Goal: Information Seeking & Learning: Learn about a topic

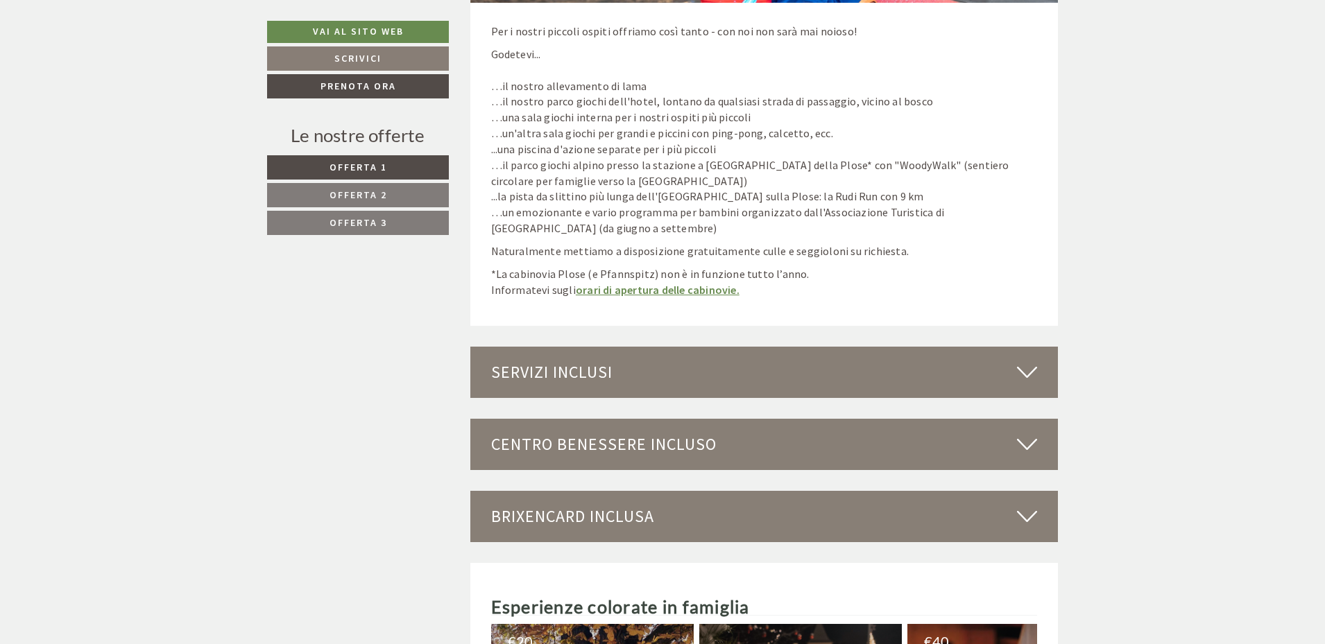
scroll to position [7075, 0]
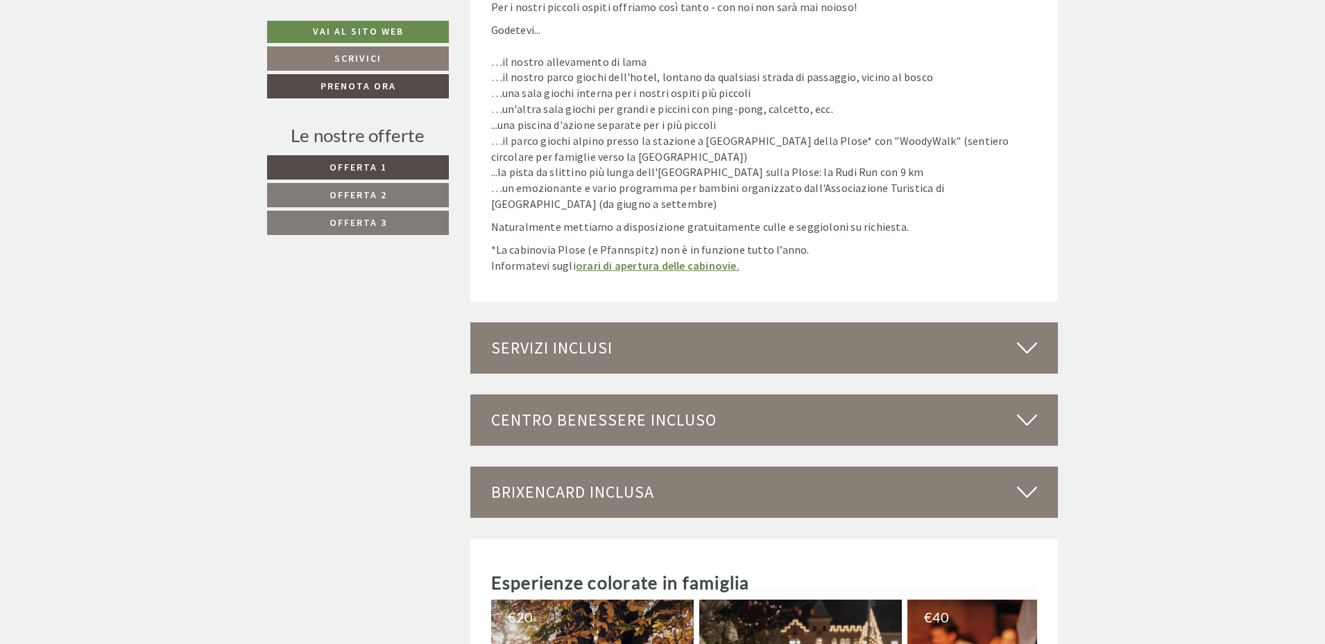
click at [1023, 350] on icon at bounding box center [1027, 348] width 20 height 24
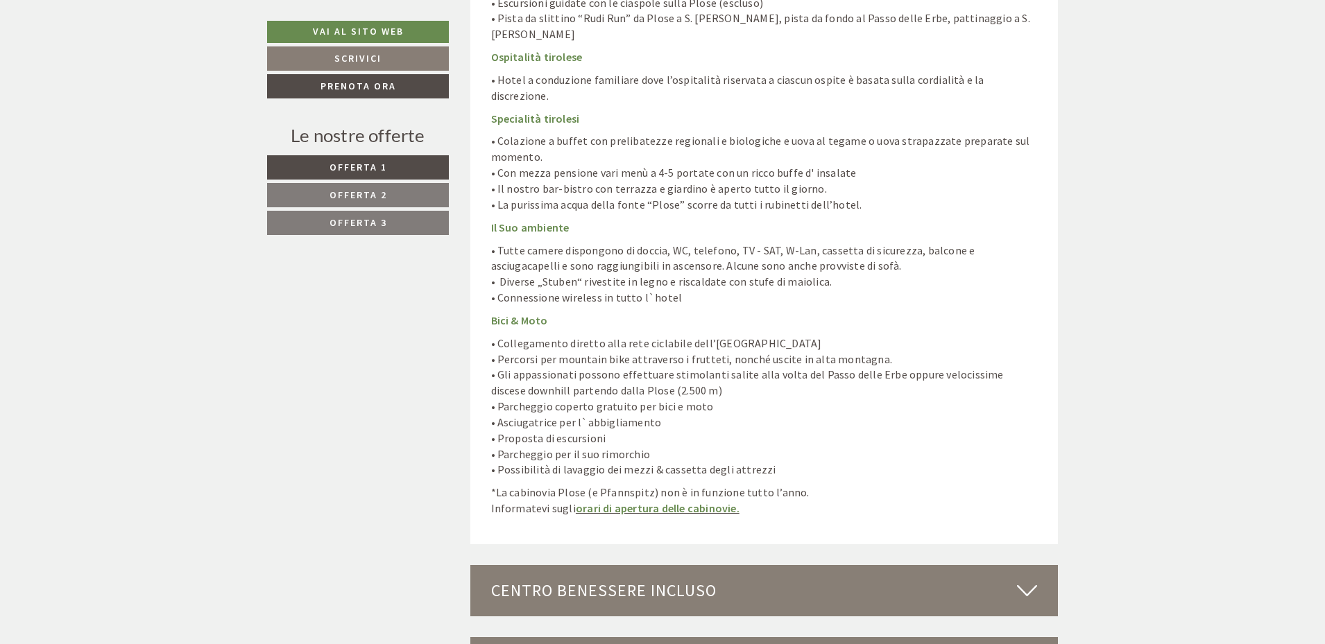
scroll to position [8185, 0]
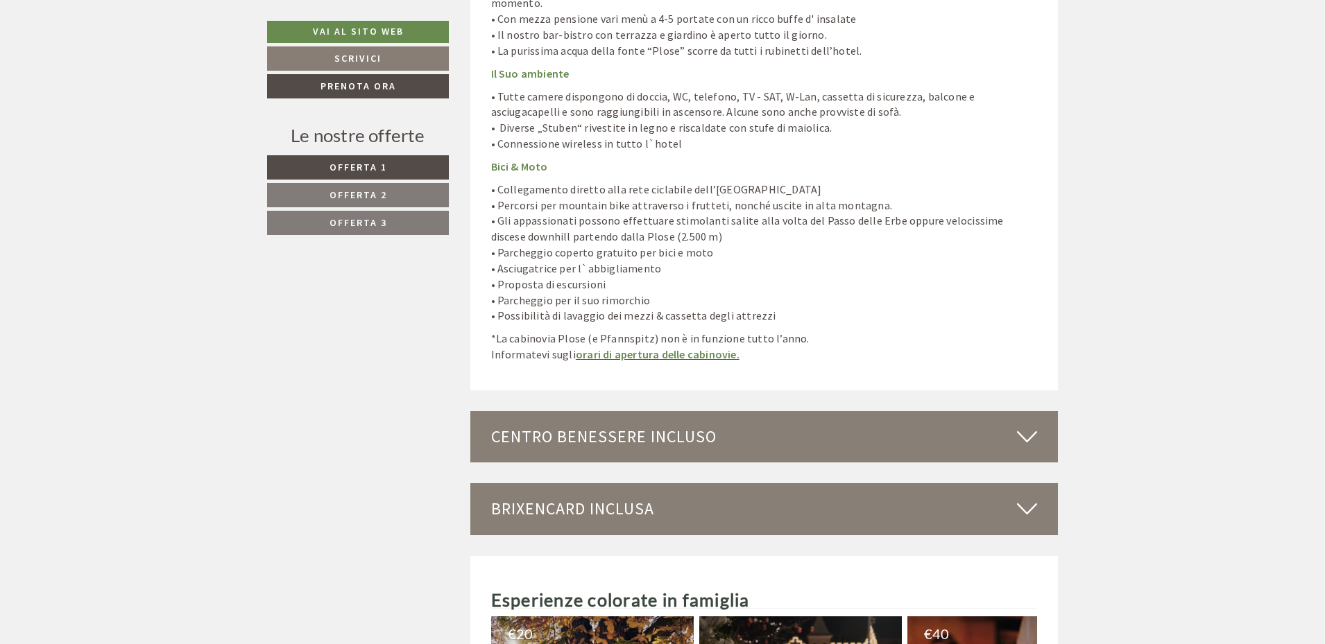
click at [1041, 411] on div "Centro benessere incluso" at bounding box center [764, 436] width 588 height 51
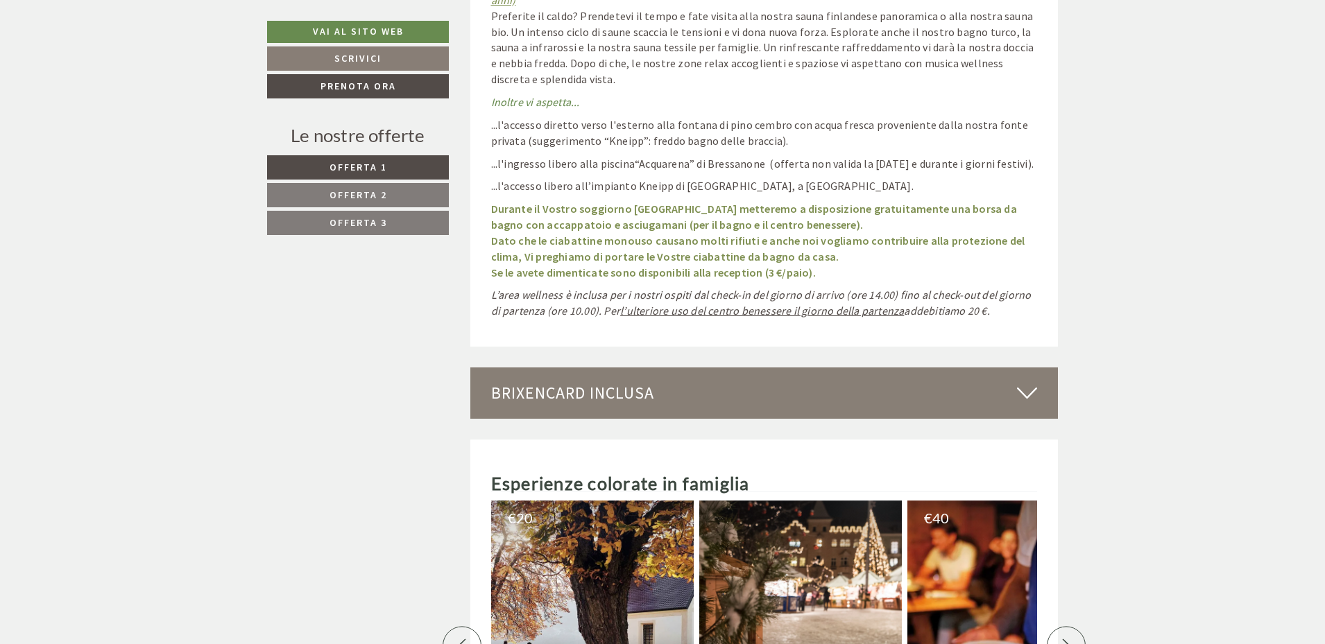
scroll to position [9433, 0]
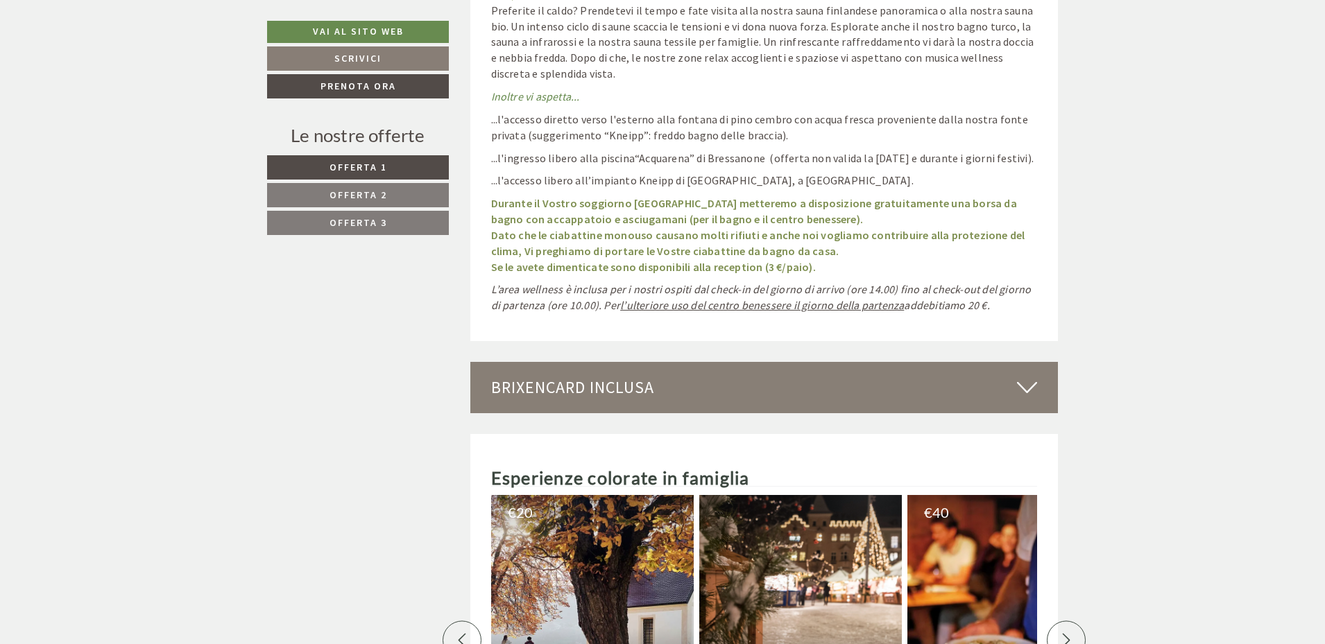
click at [1008, 362] on div "BrixenCard inclusa" at bounding box center [764, 387] width 588 height 51
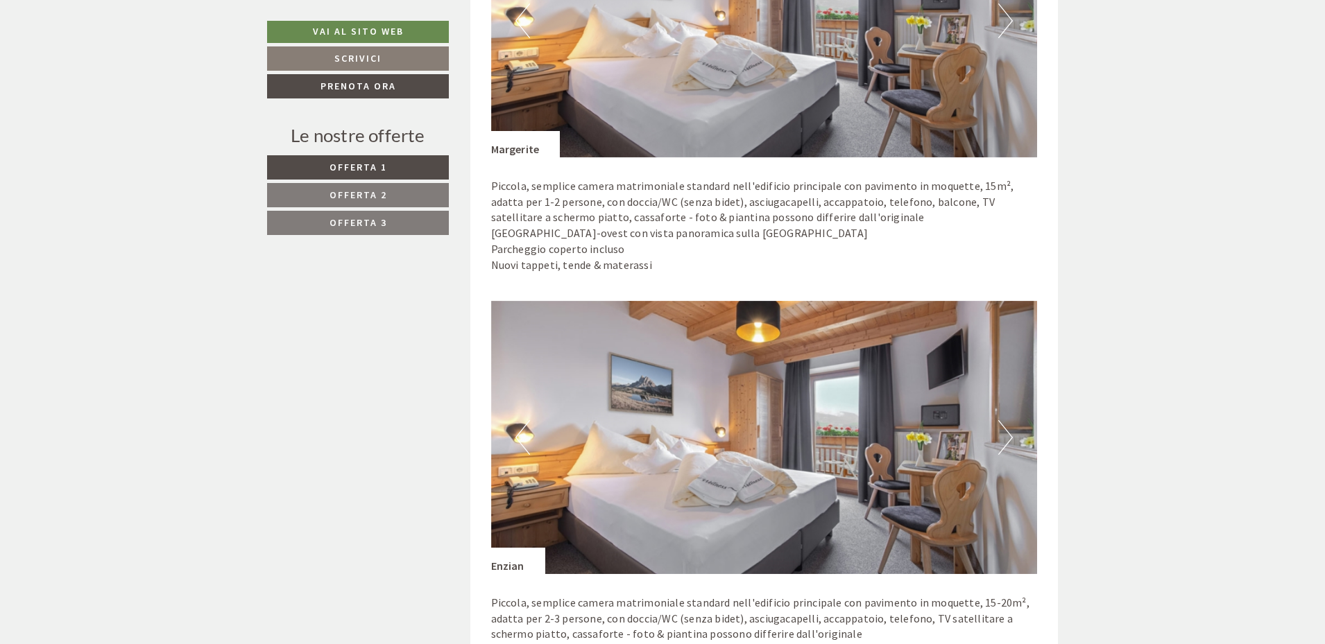
scroll to position [3399, 0]
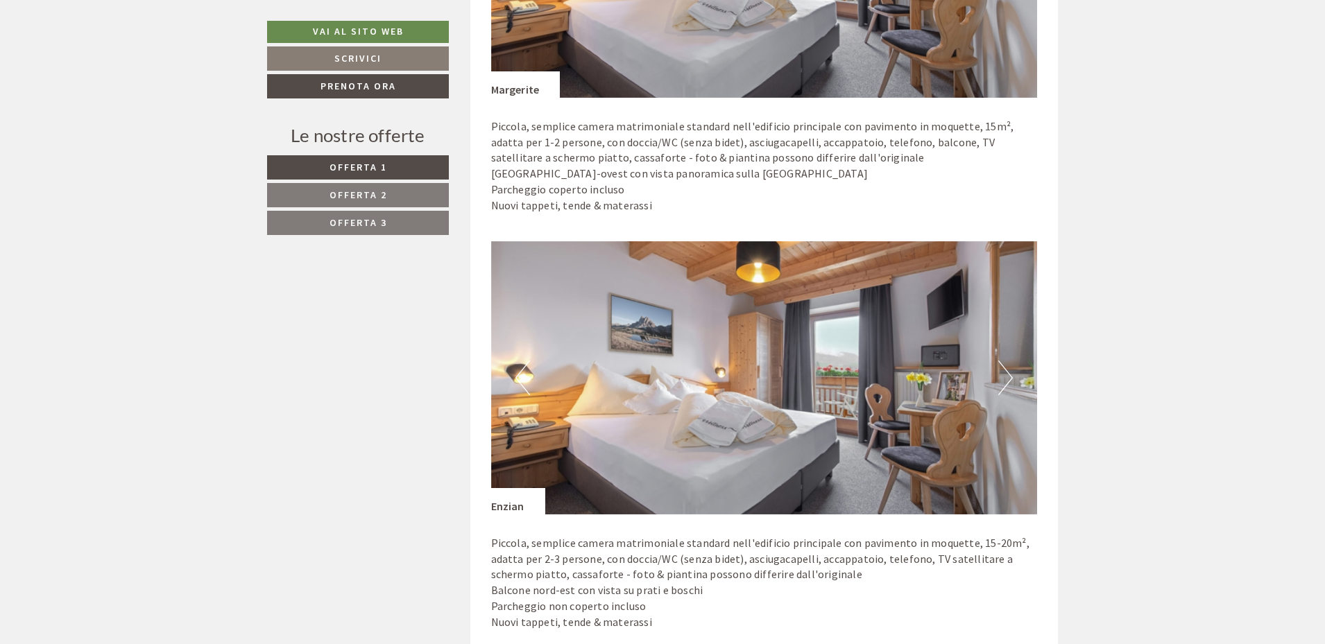
click at [503, 506] on div "Enzian" at bounding box center [518, 501] width 54 height 26
click at [665, 422] on img at bounding box center [764, 377] width 547 height 273
click at [698, 411] on img at bounding box center [764, 377] width 547 height 273
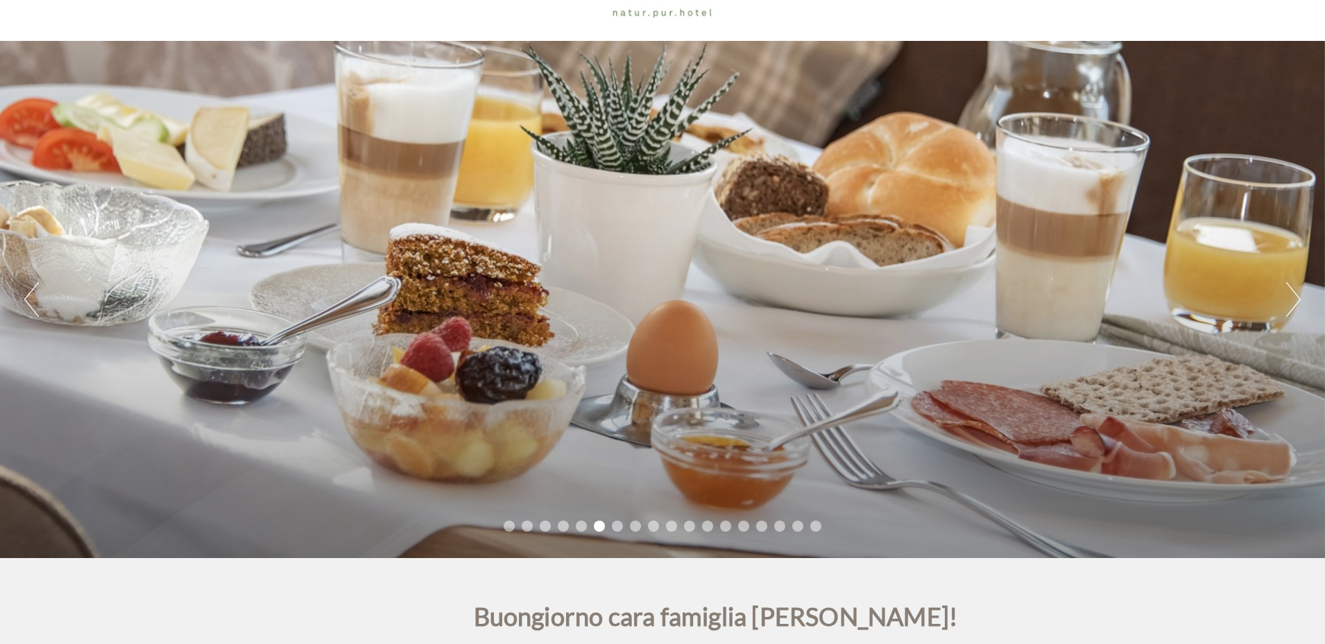
scroll to position [0, 0]
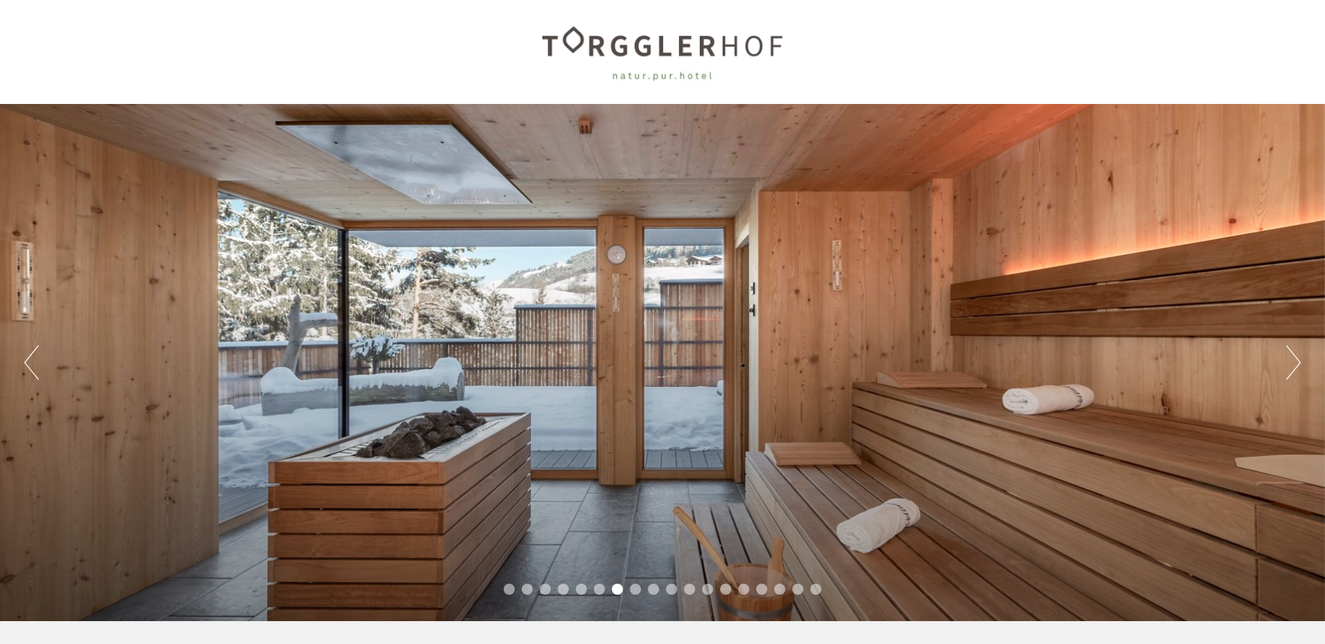
click at [1294, 363] on button "Next" at bounding box center [1293, 362] width 15 height 35
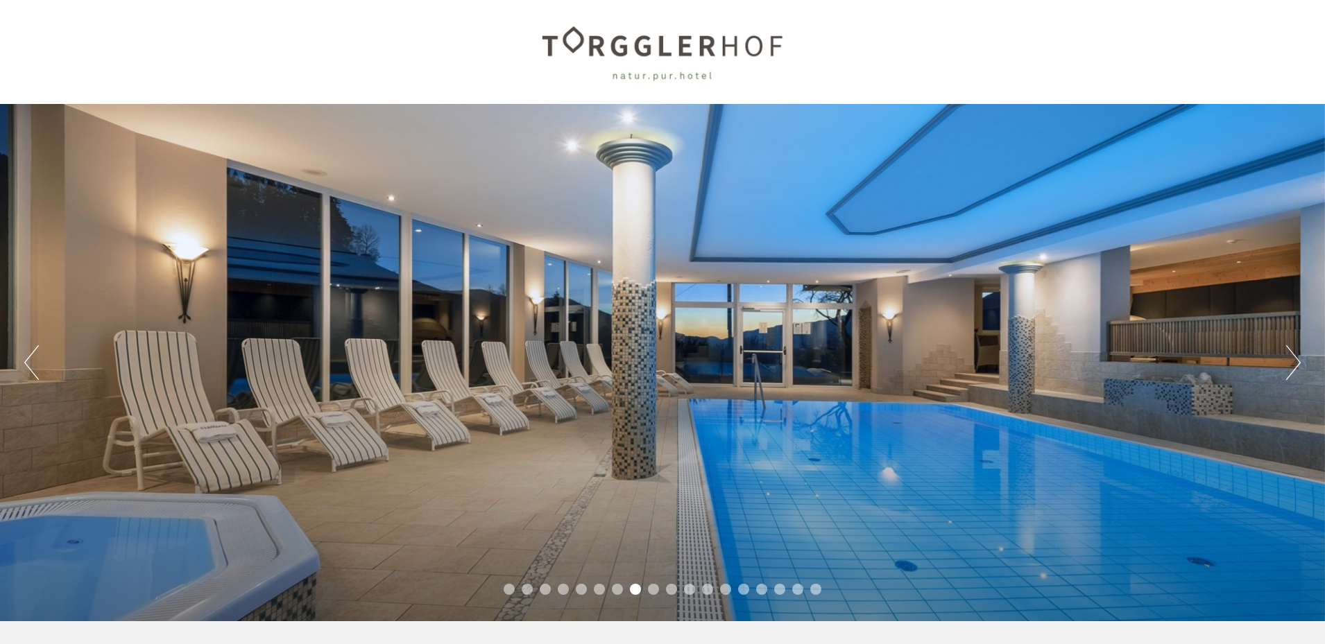
click at [1294, 363] on button "Next" at bounding box center [1293, 362] width 15 height 35
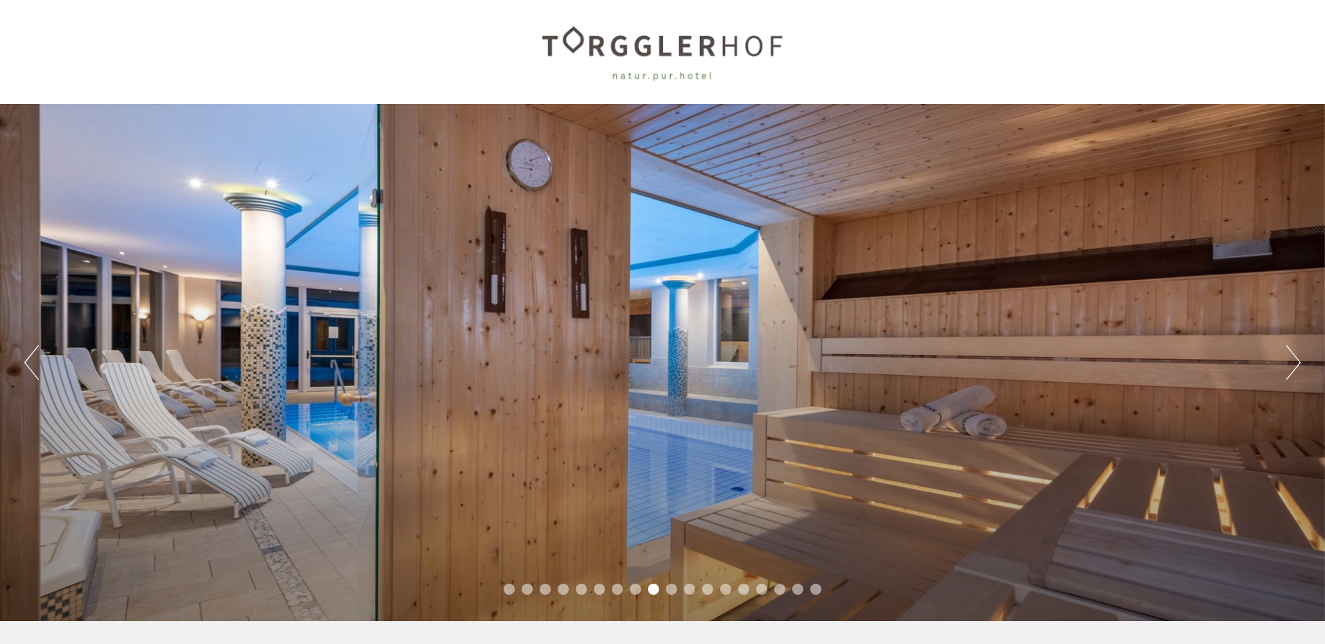
click at [1294, 363] on button "Next" at bounding box center [1293, 362] width 15 height 35
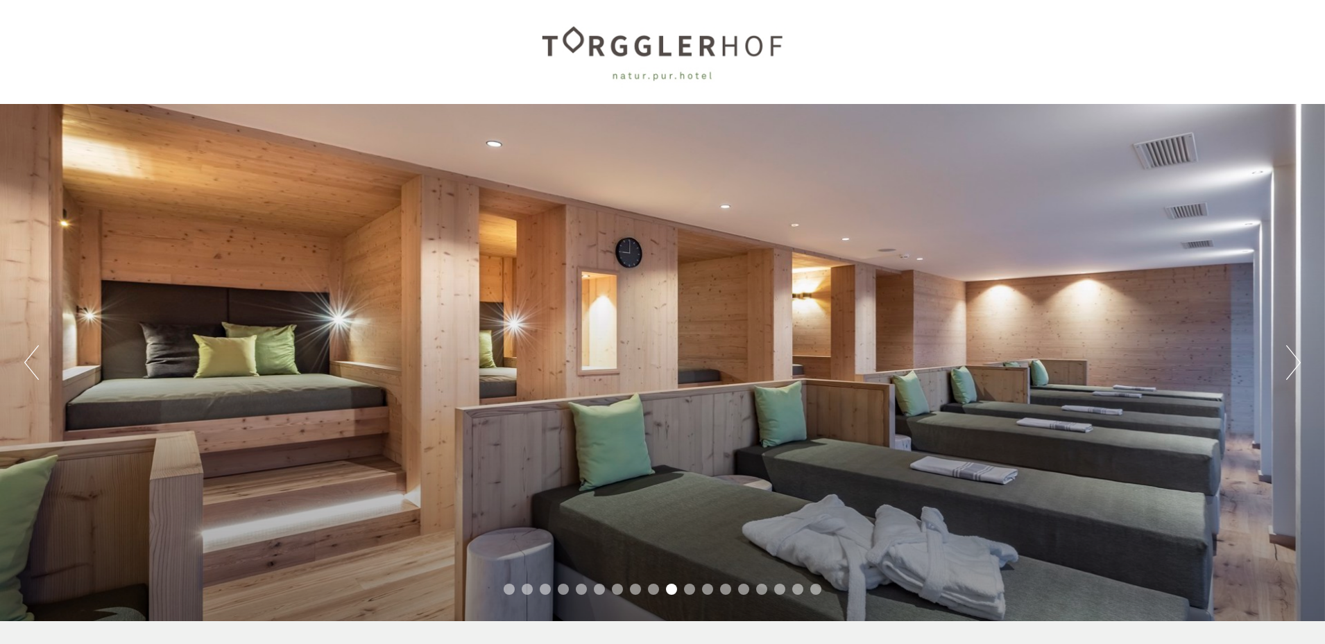
click at [1294, 363] on button "Next" at bounding box center [1293, 362] width 15 height 35
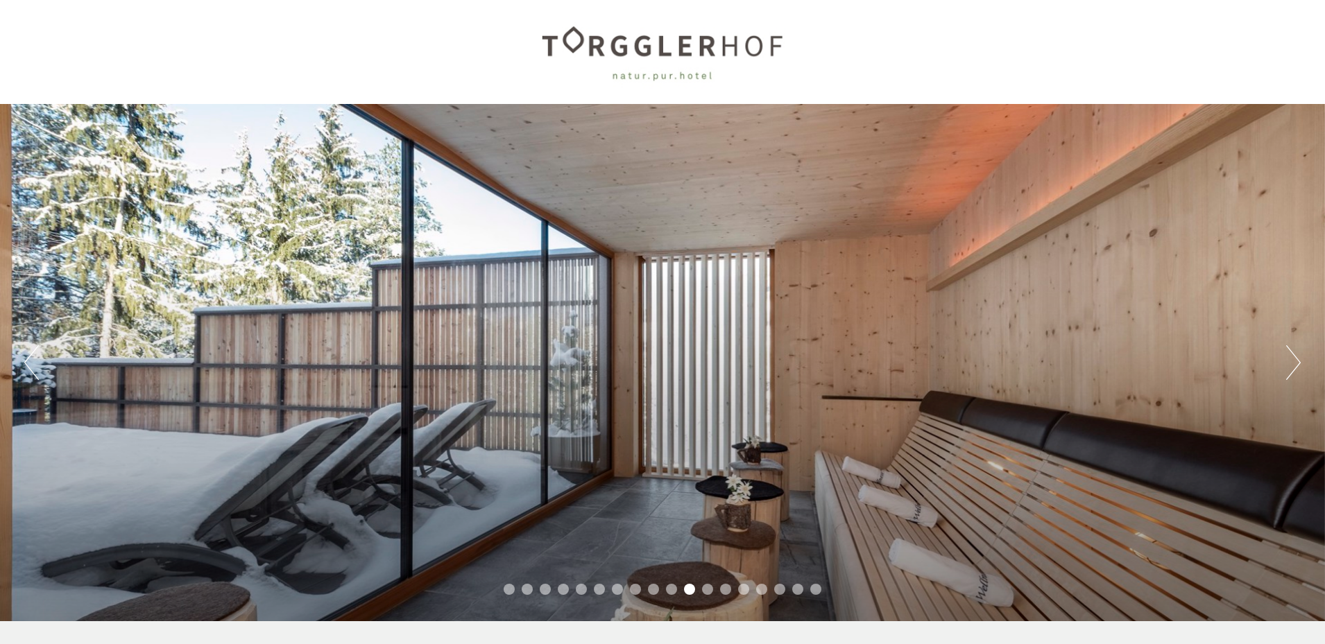
click at [1294, 363] on button "Next" at bounding box center [1293, 362] width 15 height 35
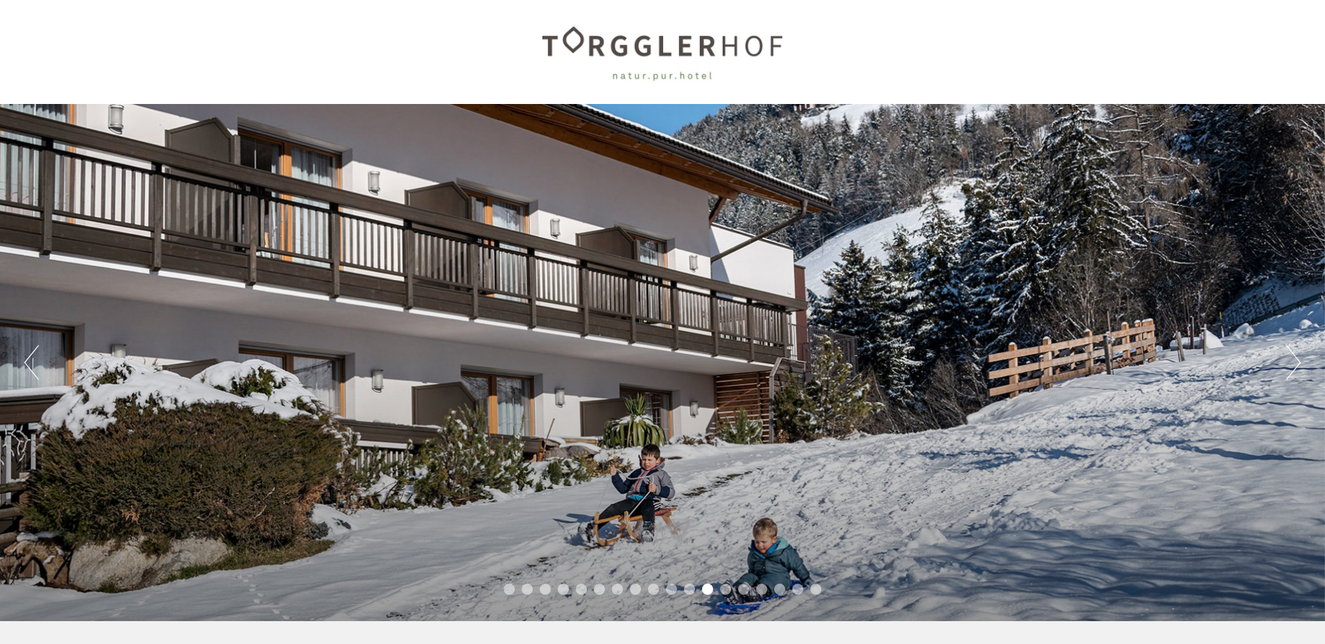
click at [1294, 363] on button "Next" at bounding box center [1293, 362] width 15 height 35
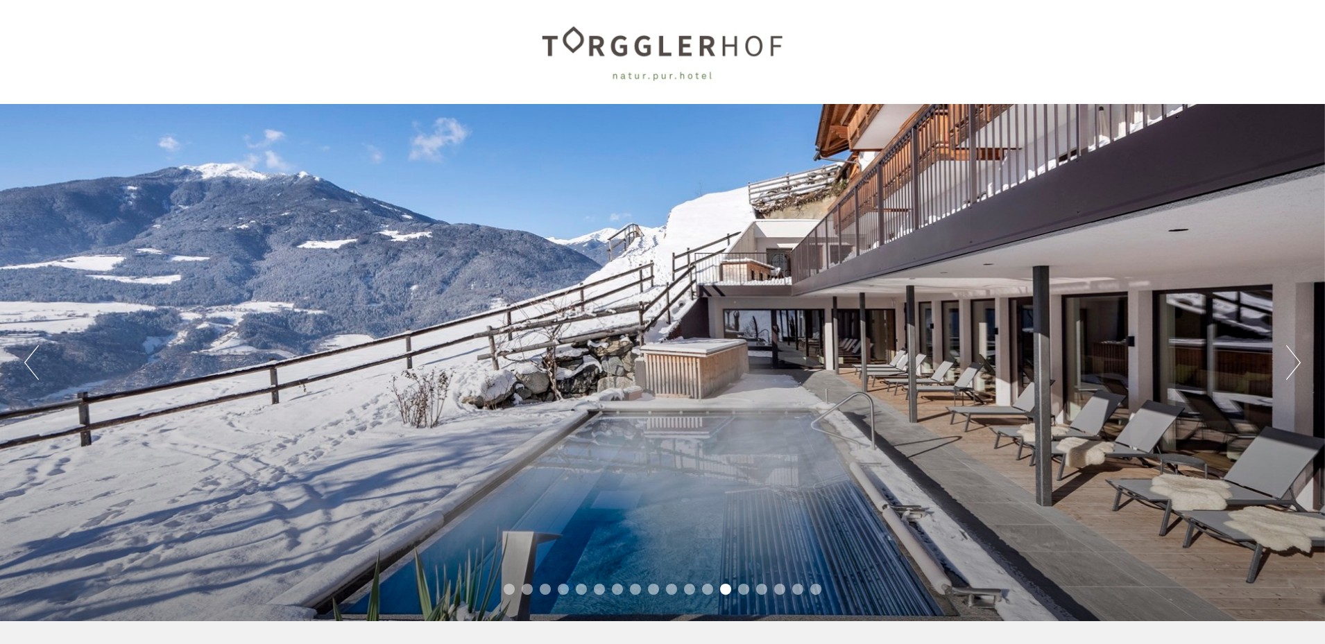
click at [1294, 363] on button "Next" at bounding box center [1293, 362] width 15 height 35
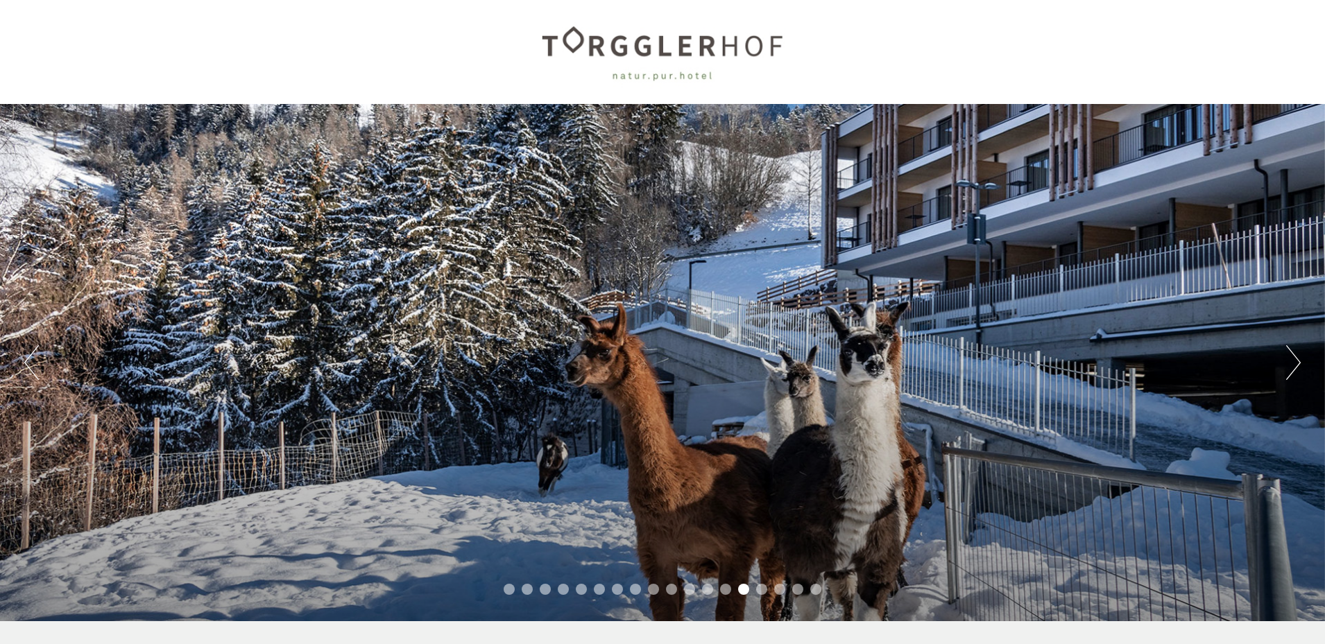
click at [1294, 363] on button "Next" at bounding box center [1293, 362] width 15 height 35
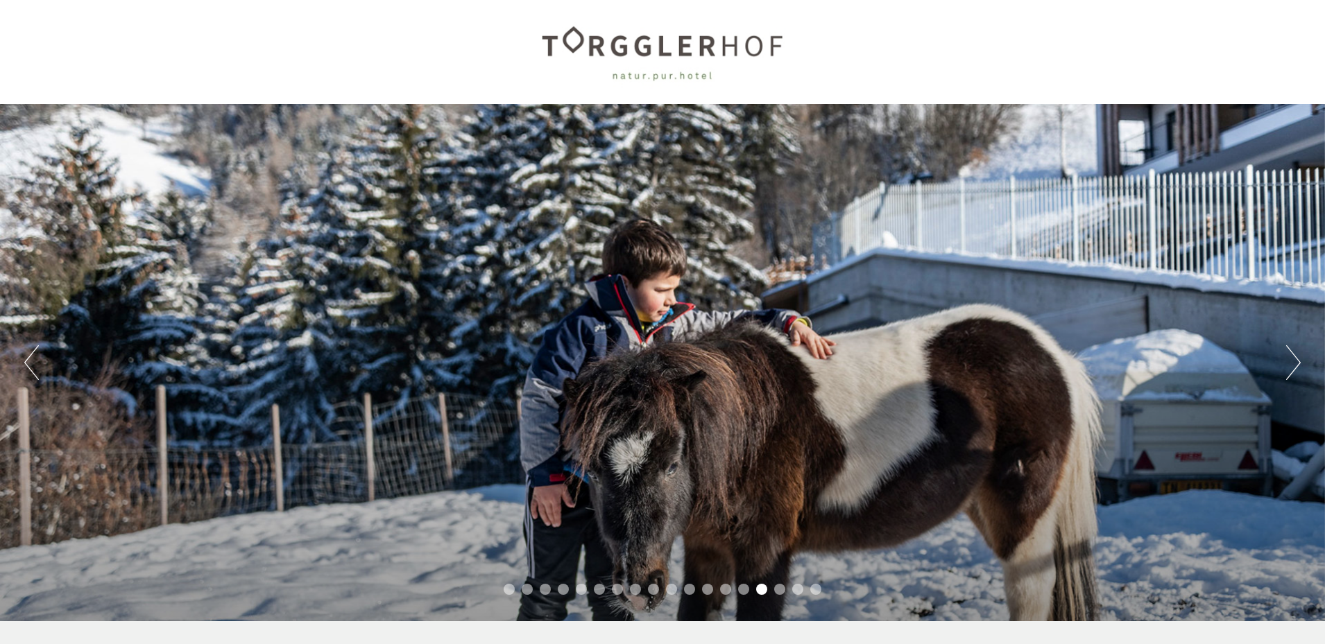
click at [1294, 363] on button "Next" at bounding box center [1293, 362] width 15 height 35
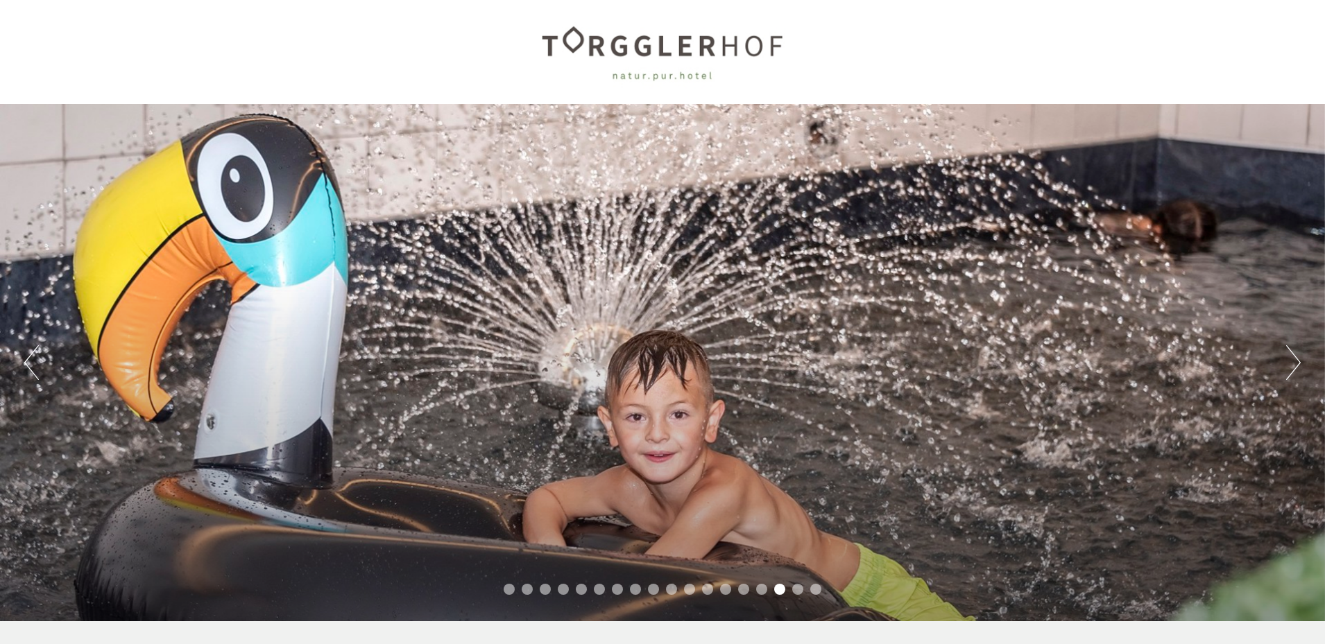
click at [1294, 363] on button "Next" at bounding box center [1293, 362] width 15 height 35
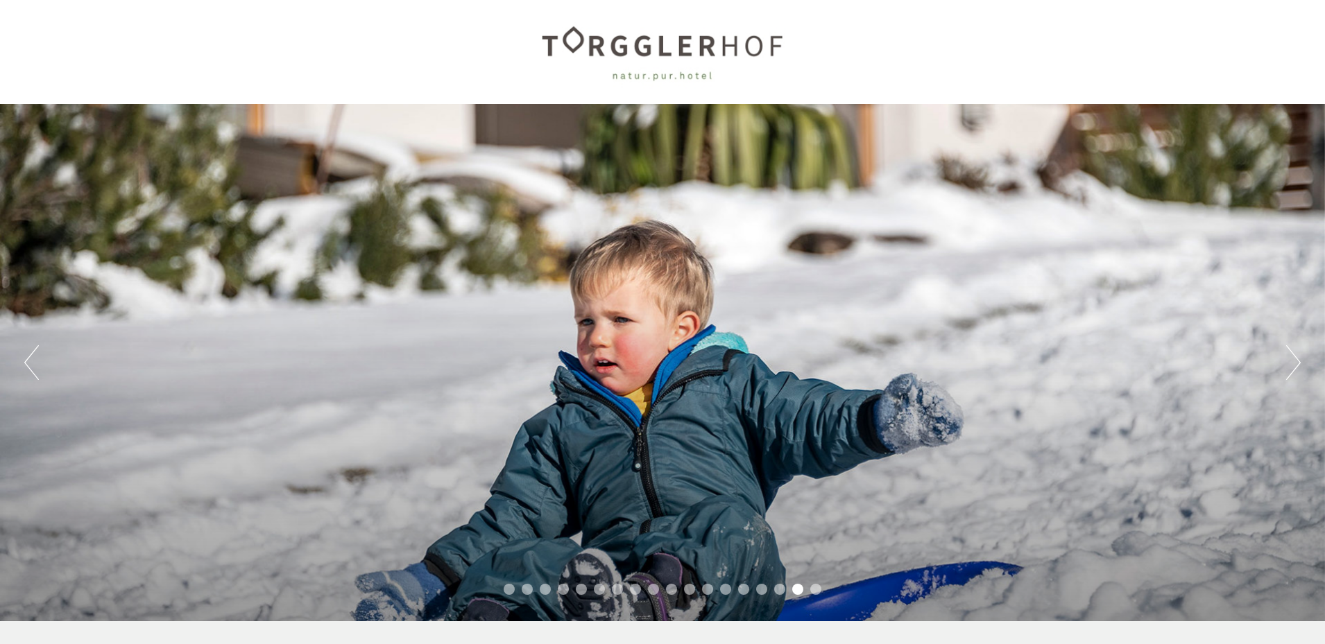
click at [1294, 363] on button "Next" at bounding box center [1293, 362] width 15 height 35
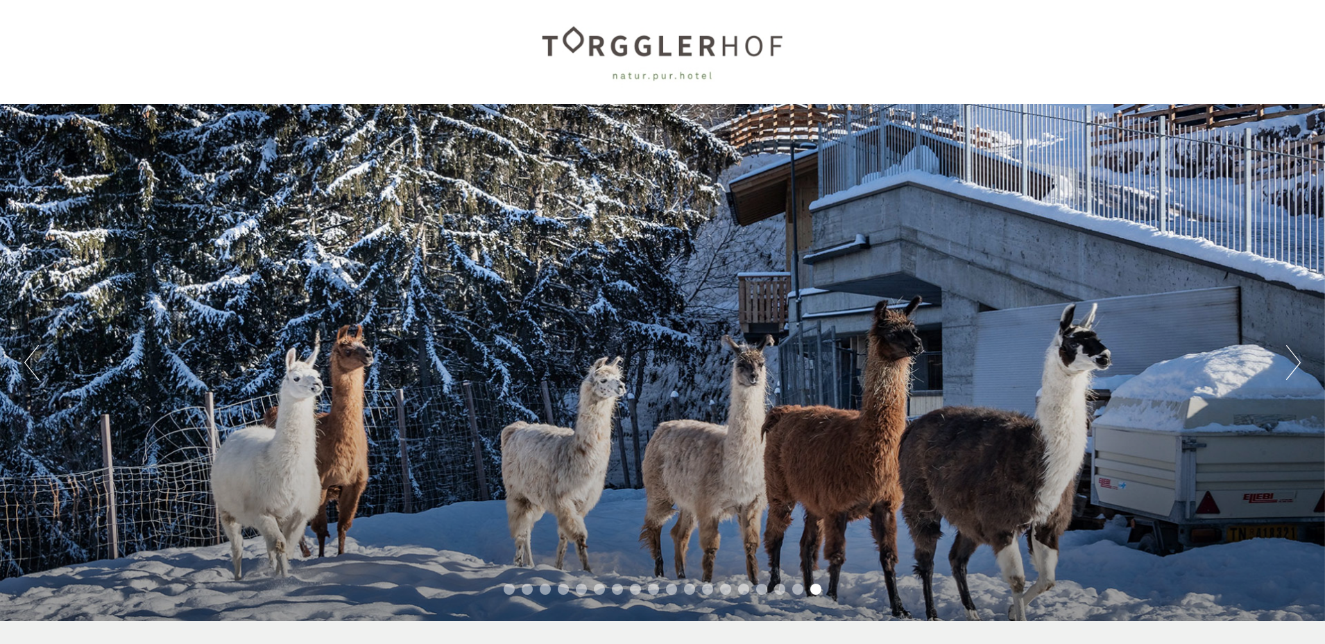
click at [1294, 363] on button "Next" at bounding box center [1293, 362] width 15 height 35
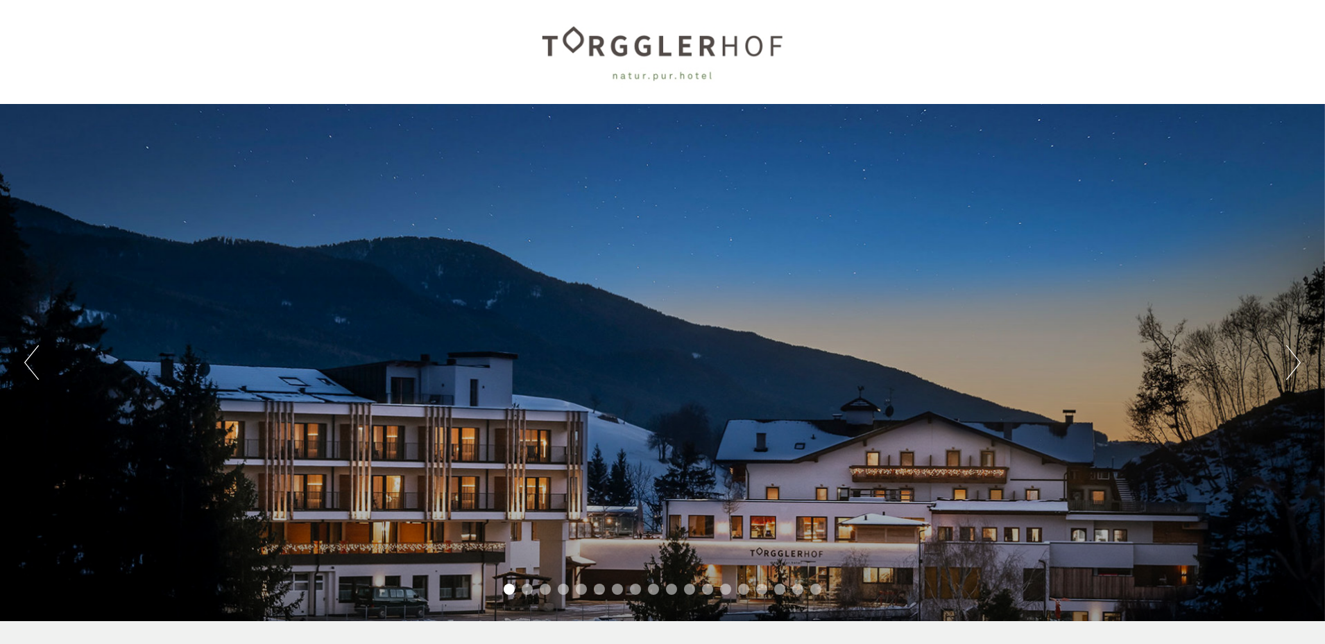
click at [1294, 363] on button "Next" at bounding box center [1293, 362] width 15 height 35
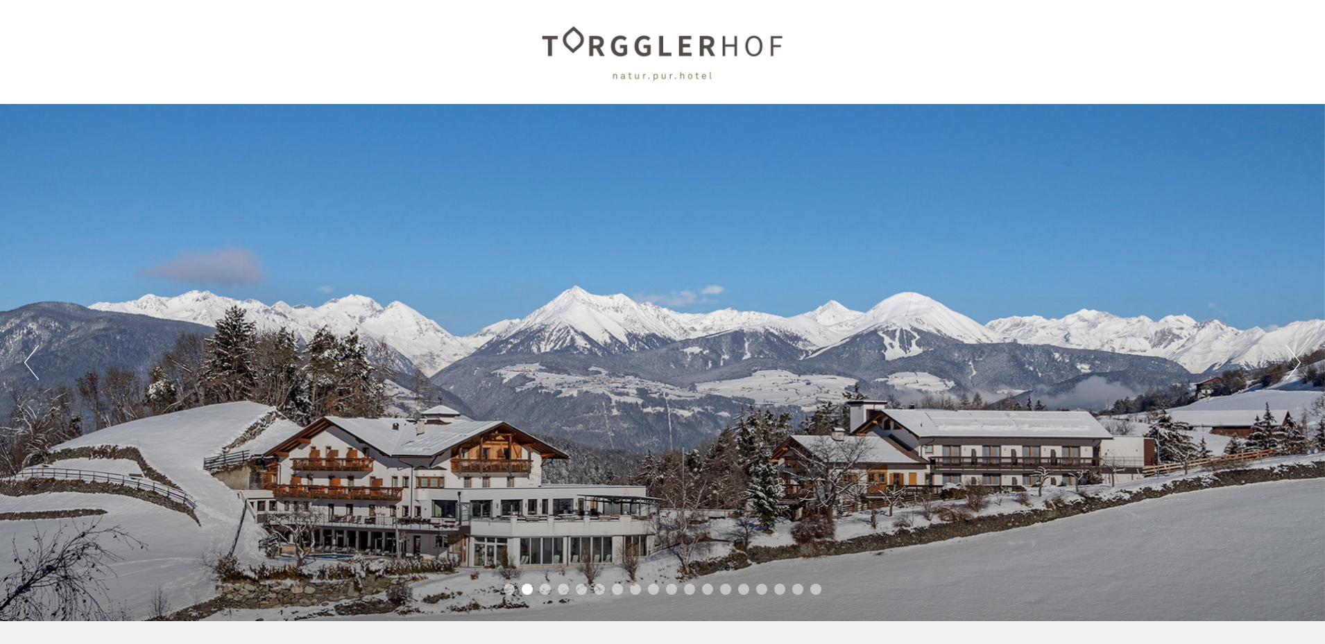
click at [1294, 363] on button "Next" at bounding box center [1293, 362] width 15 height 35
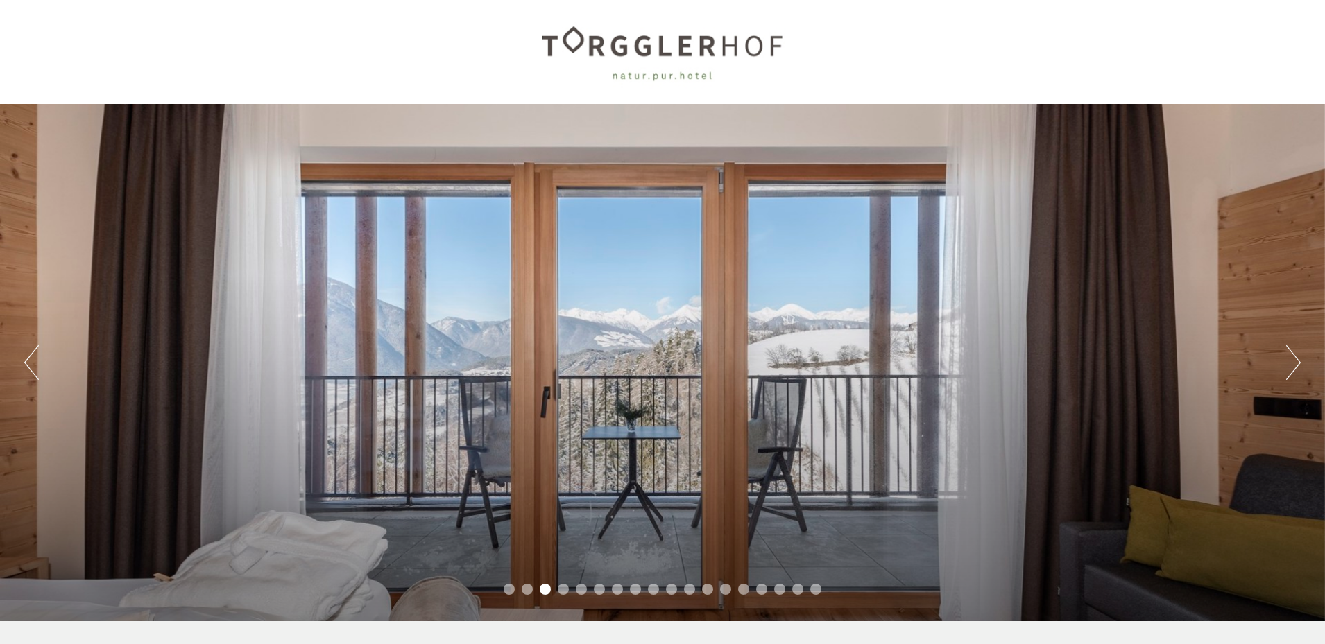
click at [24, 367] on div "Previous Next 1 2 3 4 5 6 7 8 9 10 11 12 13 14 15 16 17 18" at bounding box center [662, 362] width 1325 height 517
click at [35, 359] on button "Previous" at bounding box center [31, 362] width 15 height 35
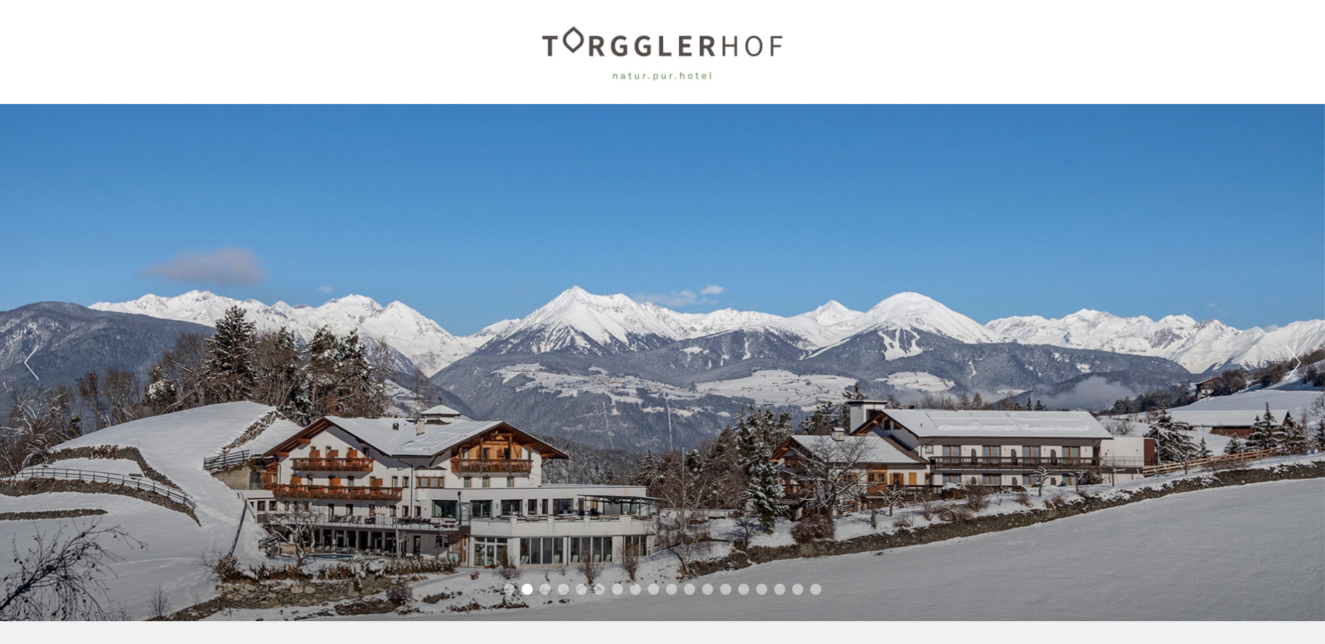
click at [1292, 360] on button "Next" at bounding box center [1293, 362] width 15 height 35
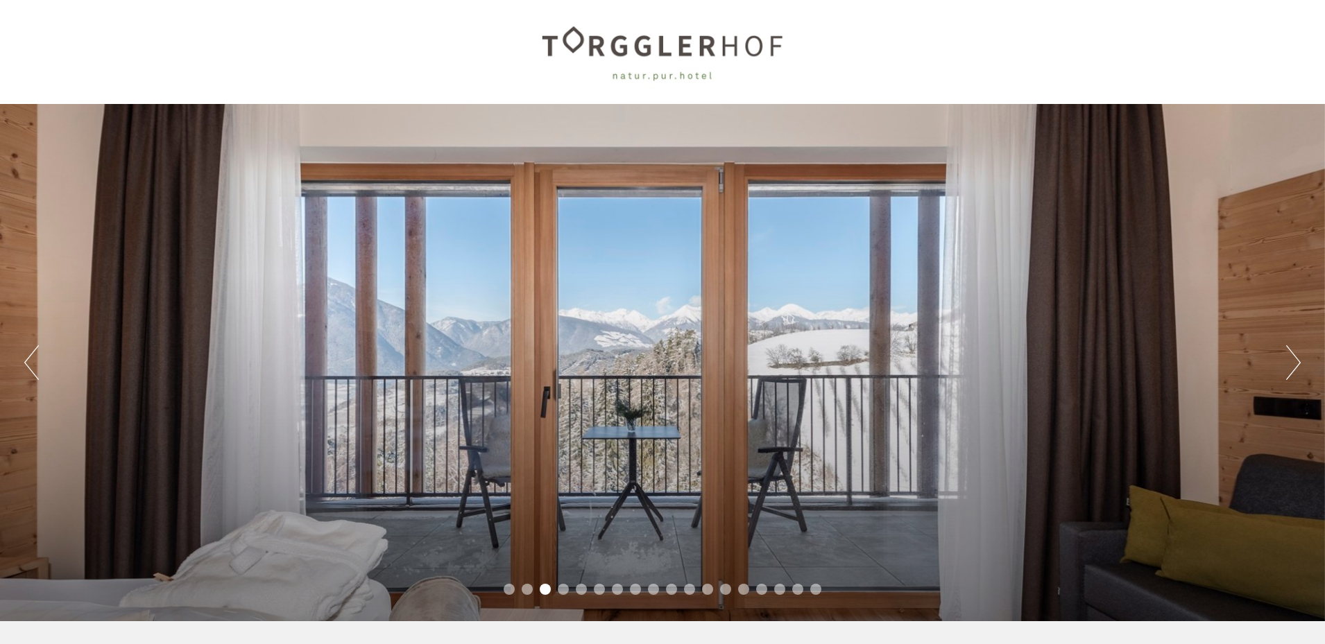
click at [1292, 360] on button "Next" at bounding box center [1293, 362] width 15 height 35
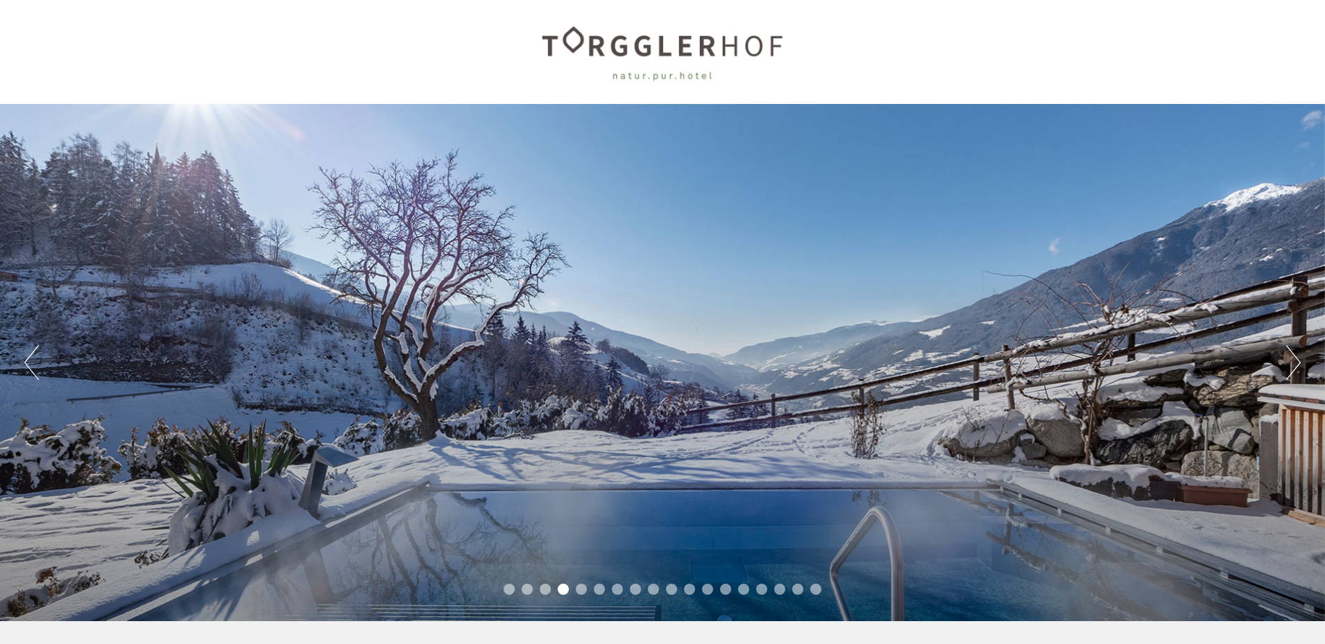
click at [1292, 360] on button "Next" at bounding box center [1293, 362] width 15 height 35
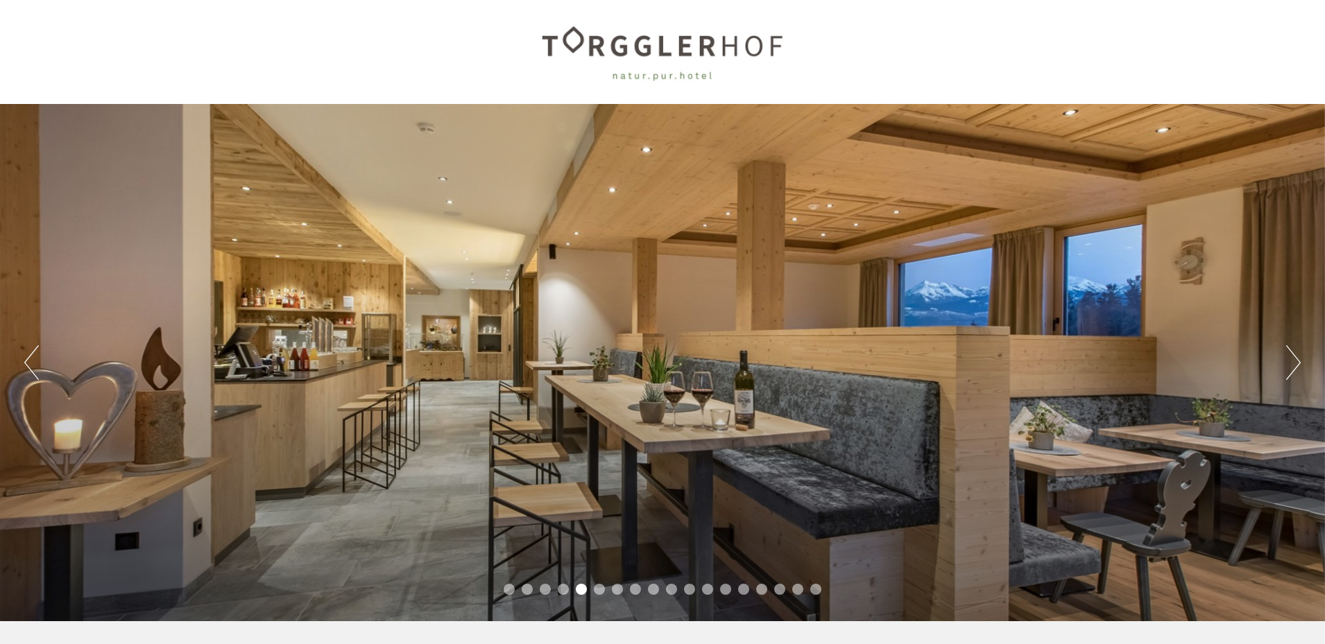
click at [1292, 360] on button "Next" at bounding box center [1293, 362] width 15 height 35
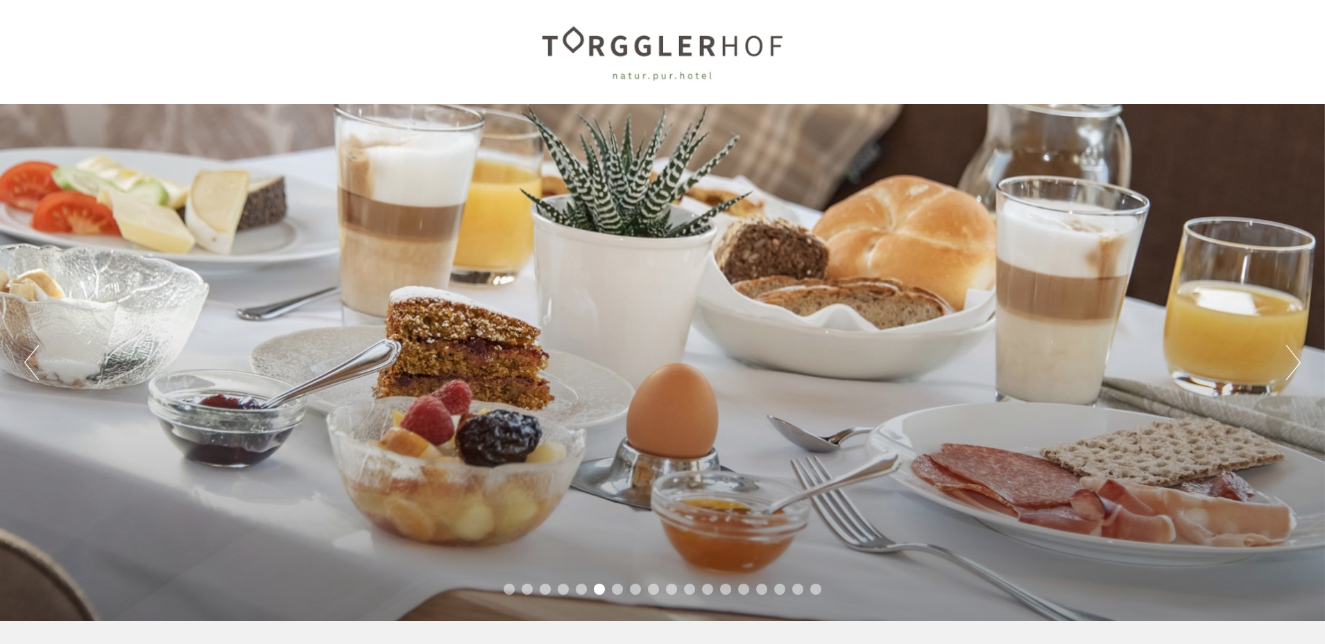
click at [1292, 360] on button "Next" at bounding box center [1293, 362] width 15 height 35
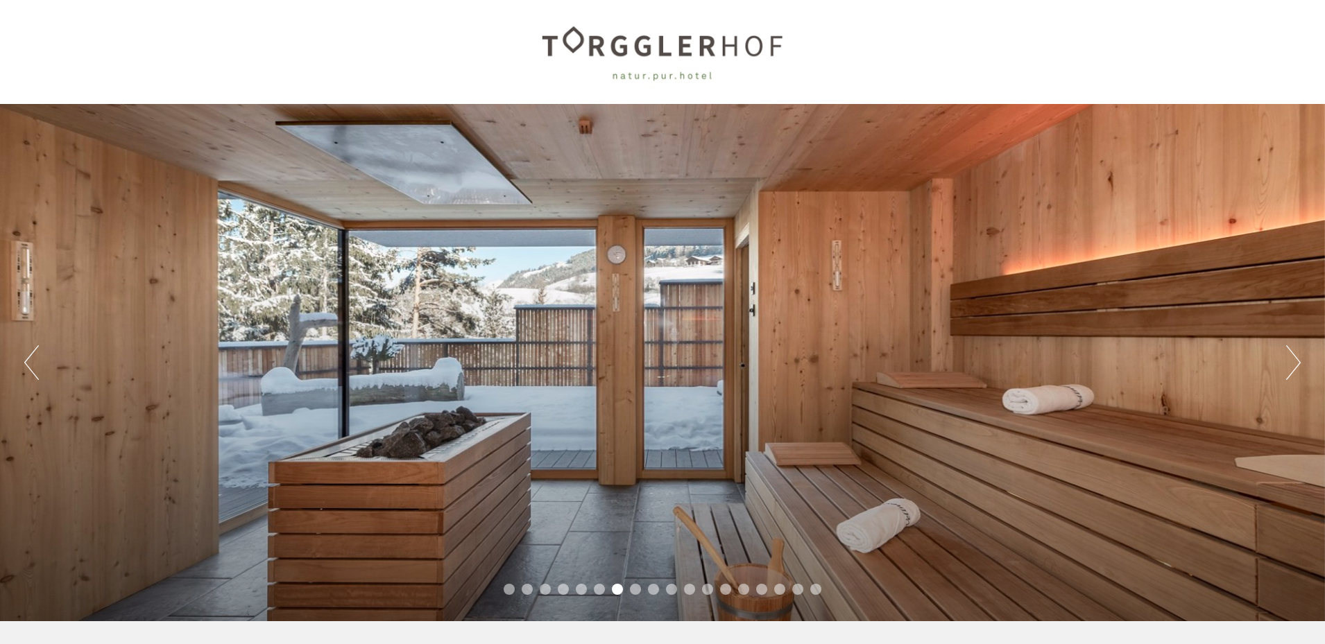
click at [1292, 360] on button "Next" at bounding box center [1293, 362] width 15 height 35
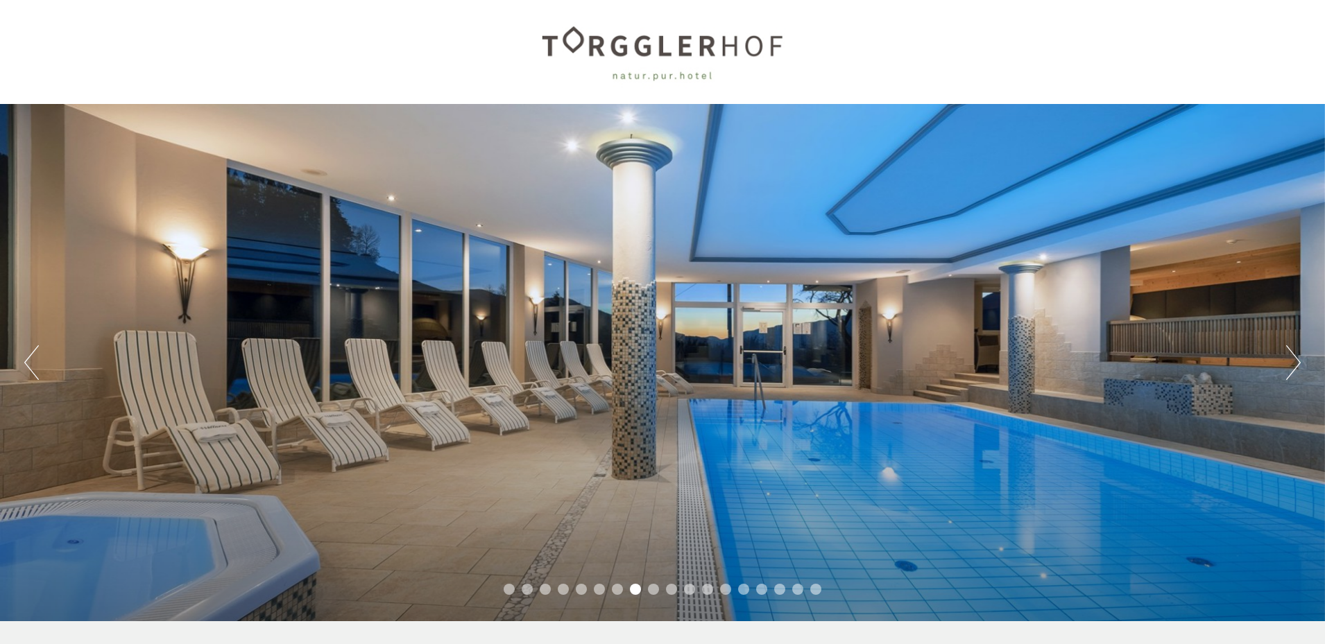
click at [1292, 360] on button "Next" at bounding box center [1293, 362] width 15 height 35
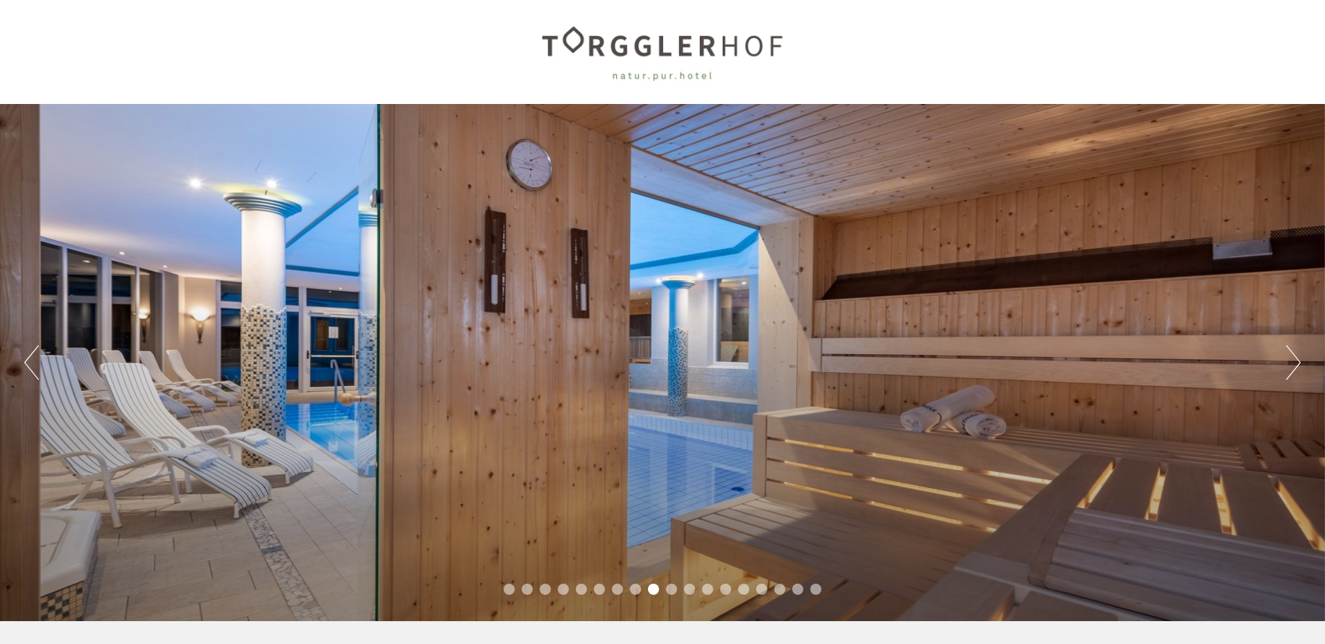
click at [1292, 360] on button "Next" at bounding box center [1293, 362] width 15 height 35
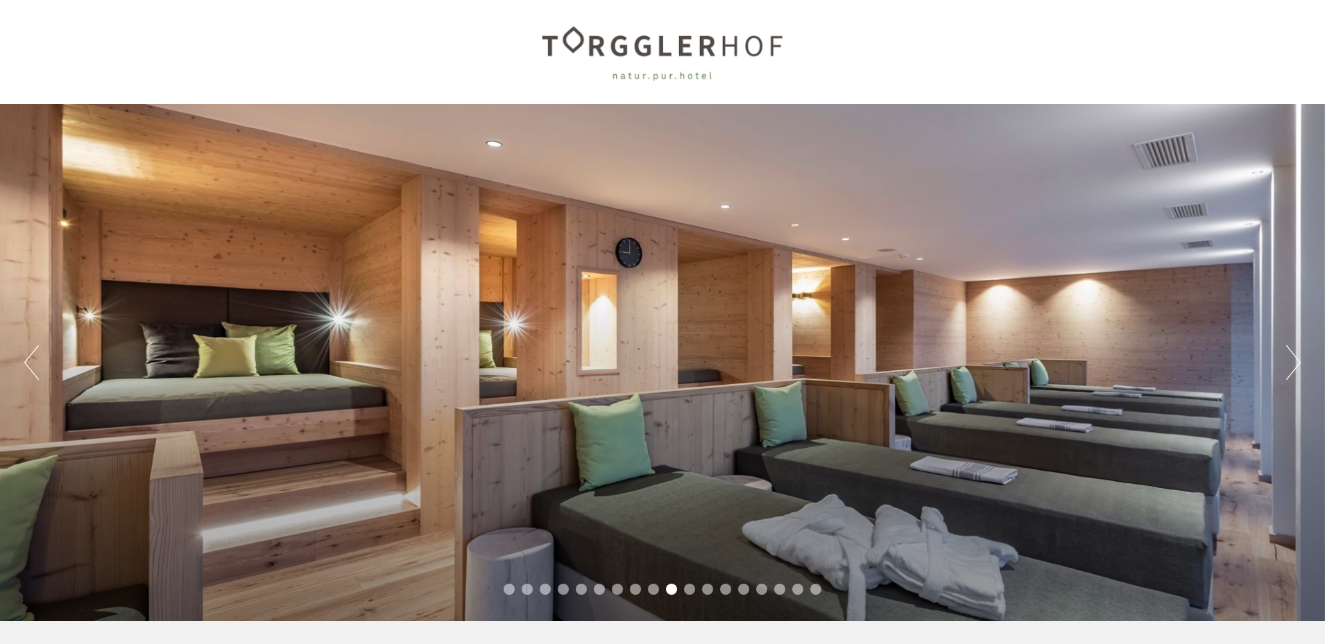
click at [1292, 360] on button "Next" at bounding box center [1293, 362] width 15 height 35
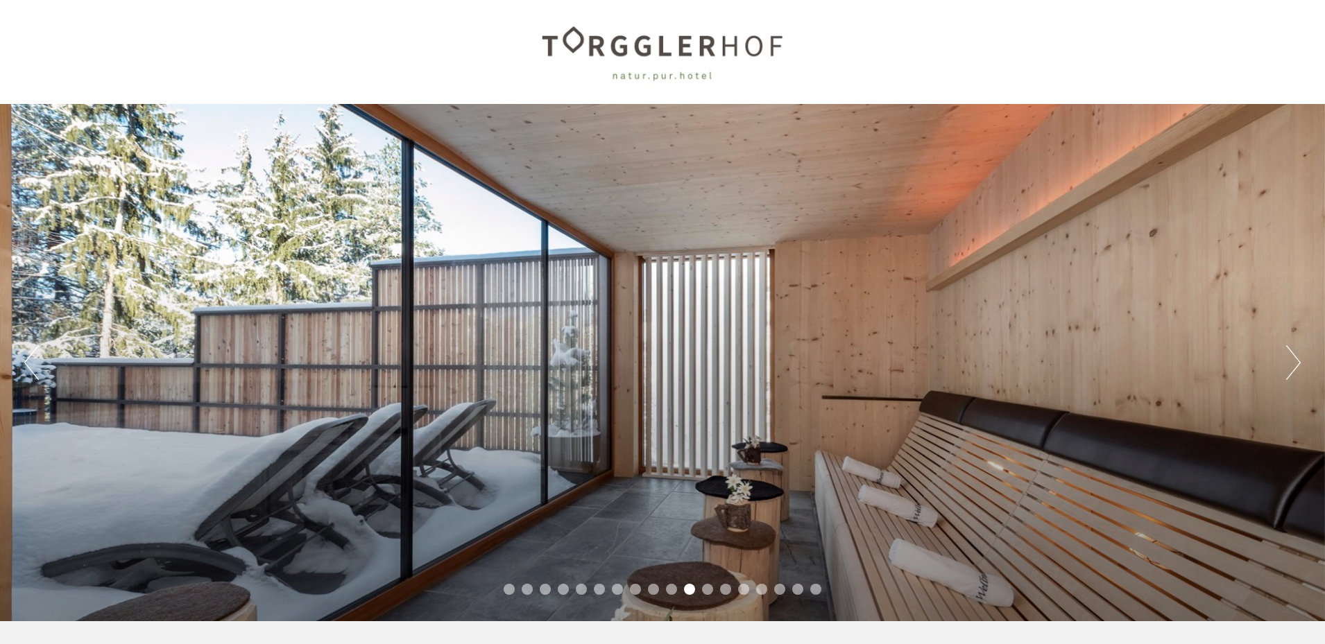
click at [1292, 360] on button "Next" at bounding box center [1293, 362] width 15 height 35
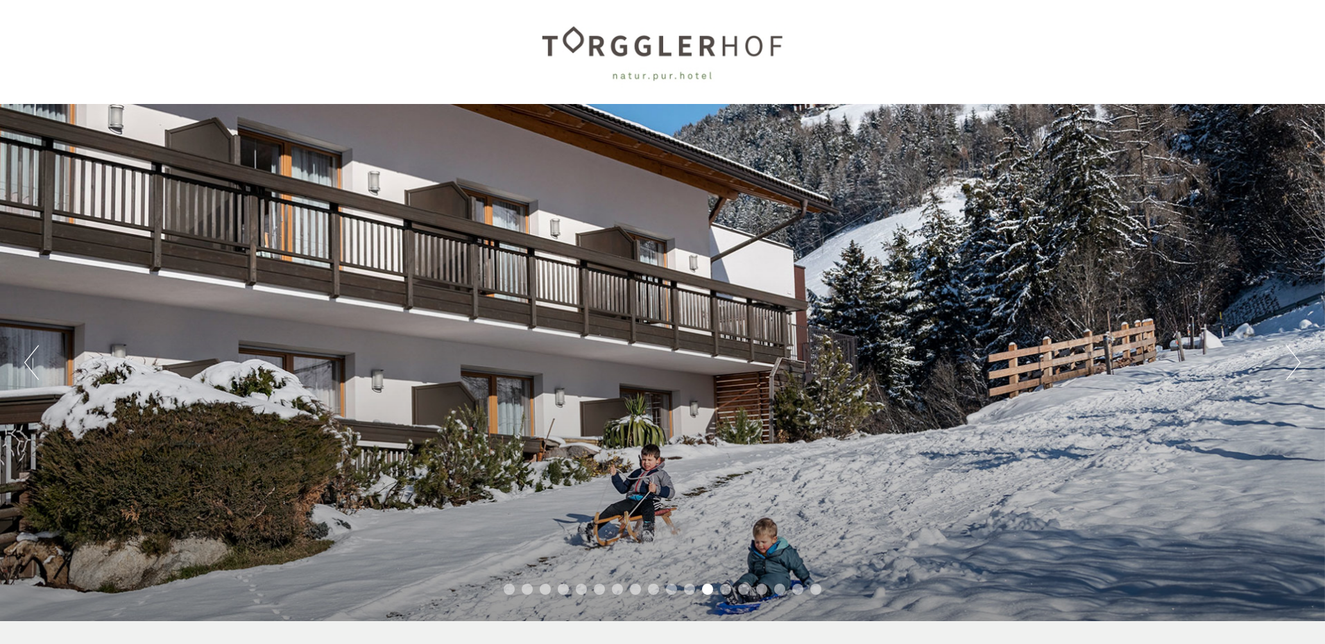
click at [1292, 360] on button "Next" at bounding box center [1293, 362] width 15 height 35
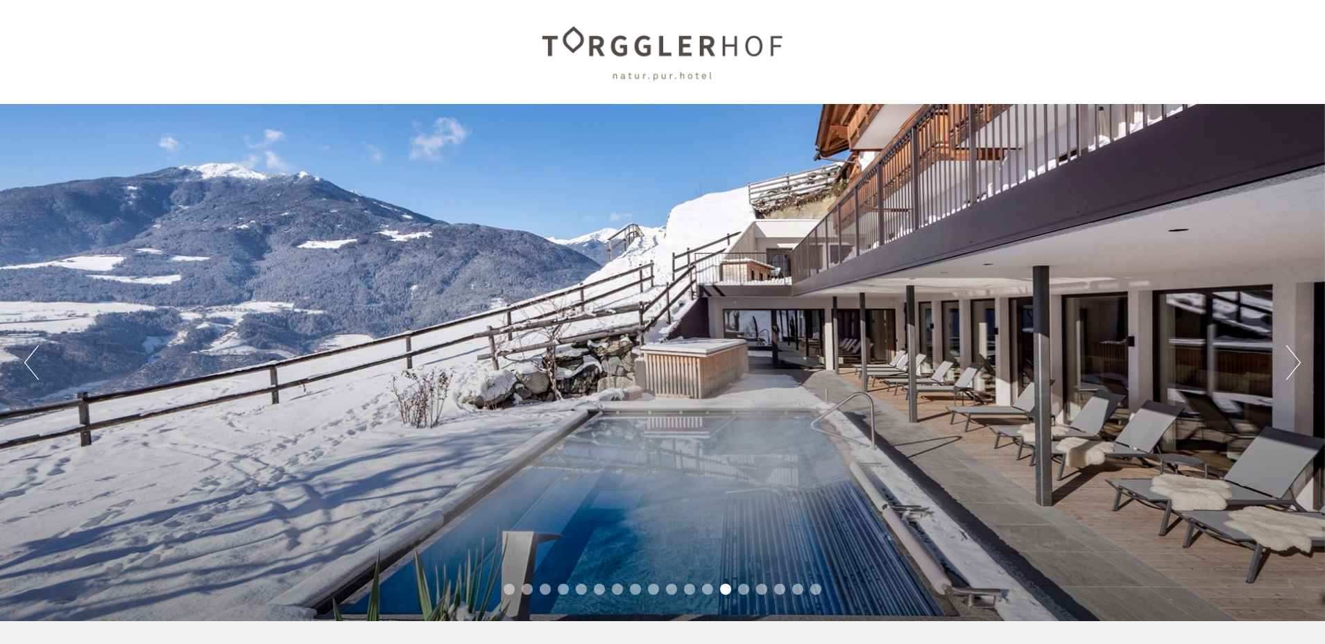
click at [1292, 360] on button "Next" at bounding box center [1293, 362] width 15 height 35
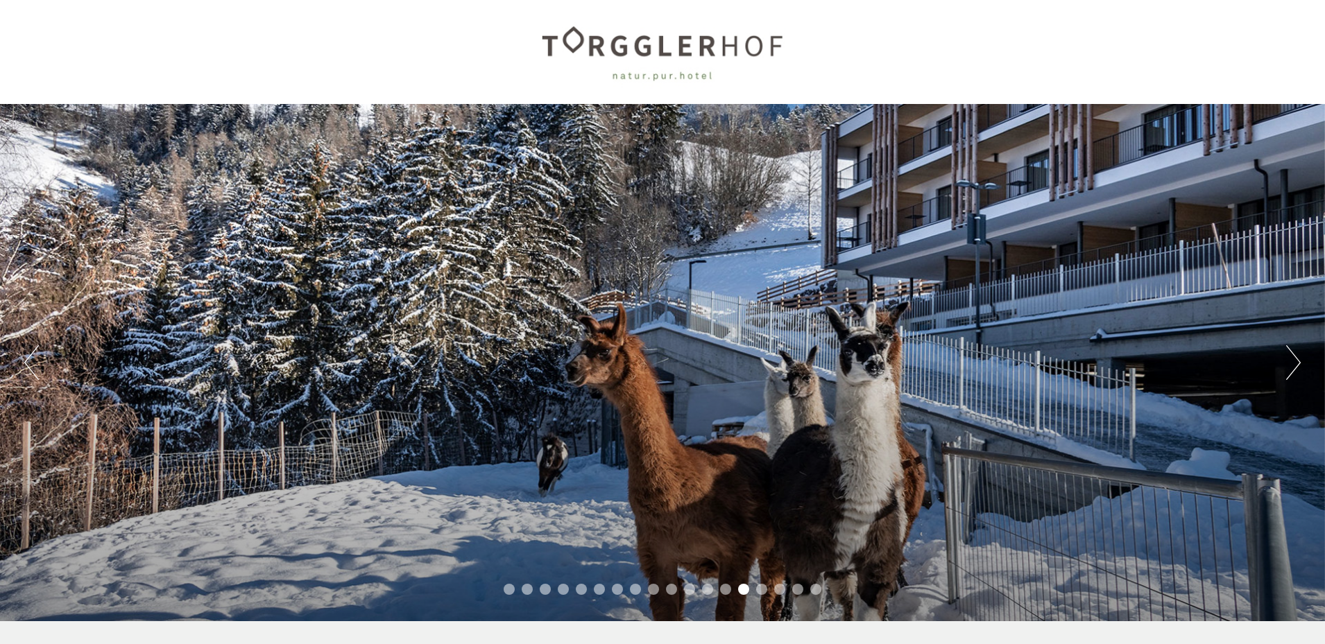
click at [1292, 360] on button "Next" at bounding box center [1293, 362] width 15 height 35
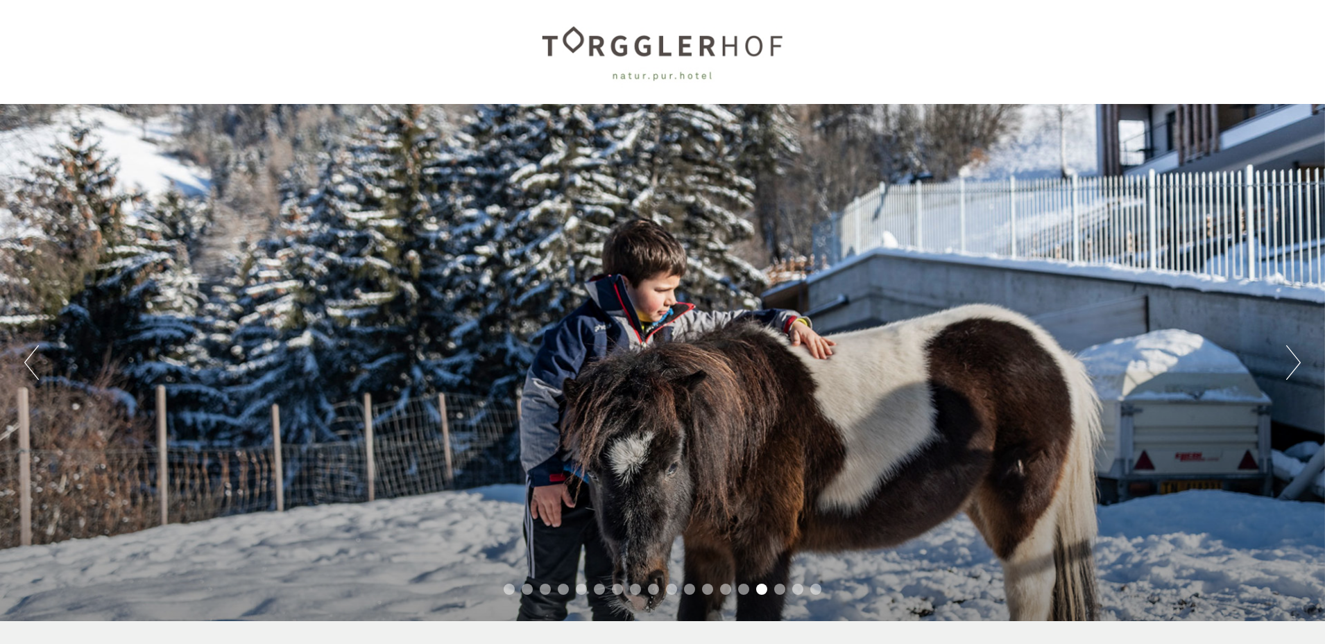
click at [1292, 360] on button "Next" at bounding box center [1293, 362] width 15 height 35
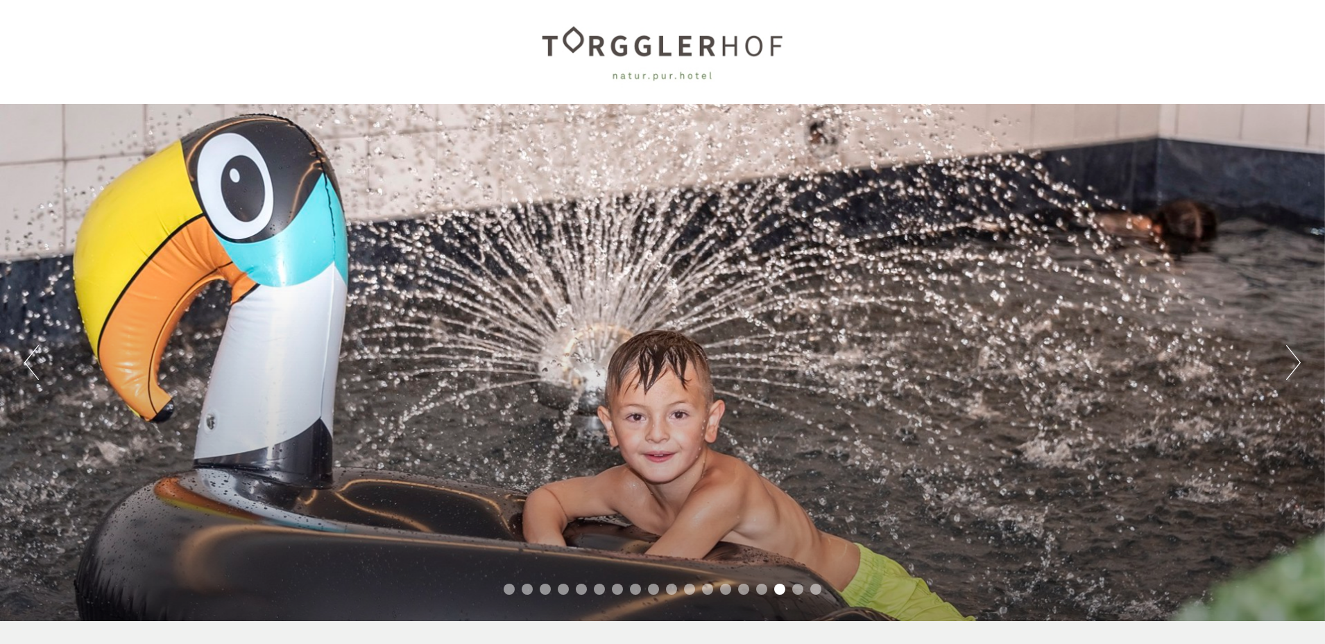
click at [1292, 360] on button "Next" at bounding box center [1293, 362] width 15 height 35
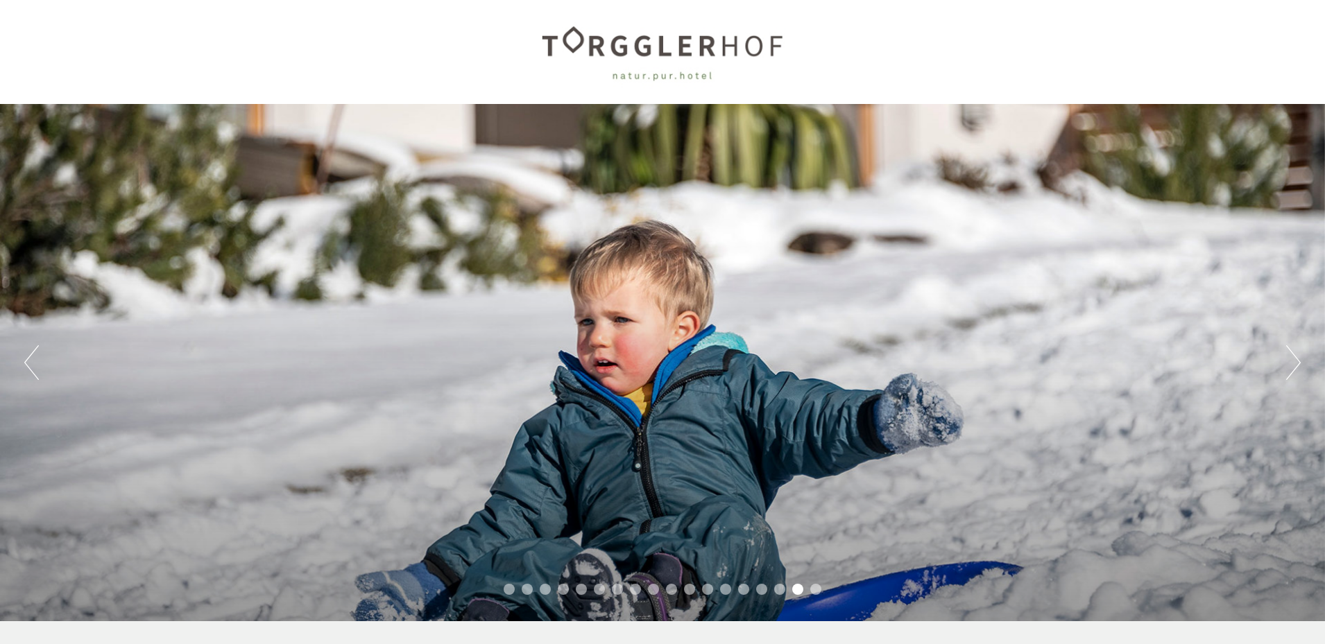
click at [1292, 360] on button "Next" at bounding box center [1293, 362] width 15 height 35
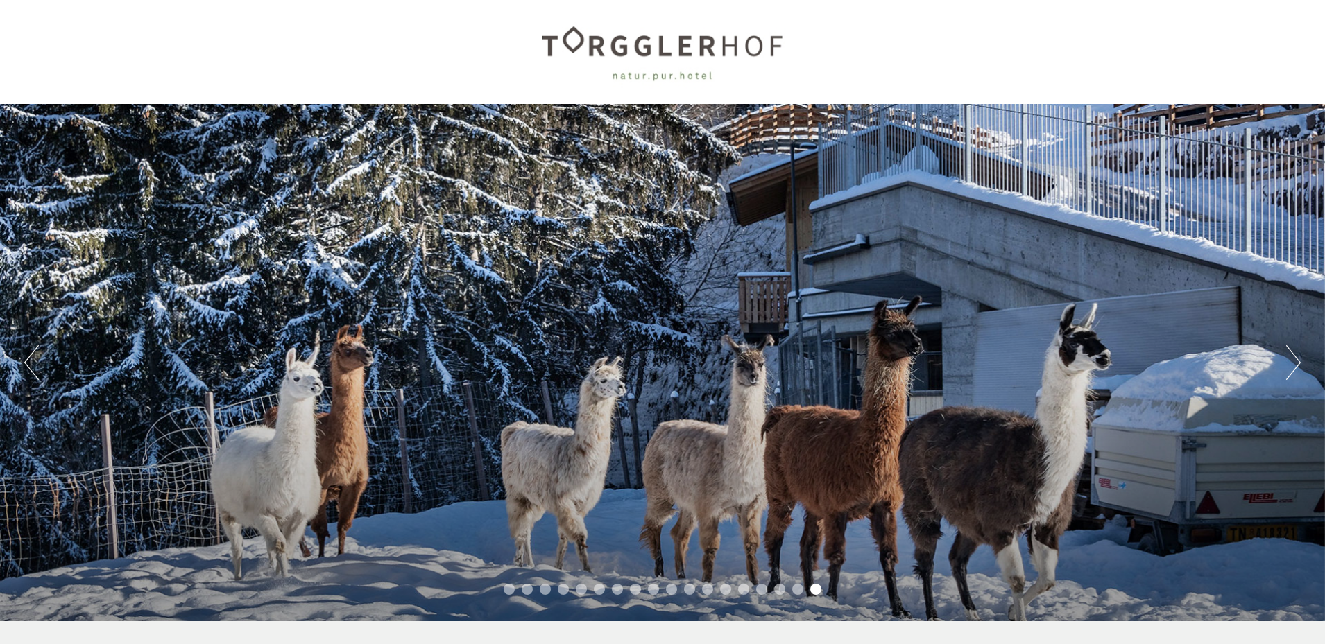
click at [1292, 360] on button "Next" at bounding box center [1293, 362] width 15 height 35
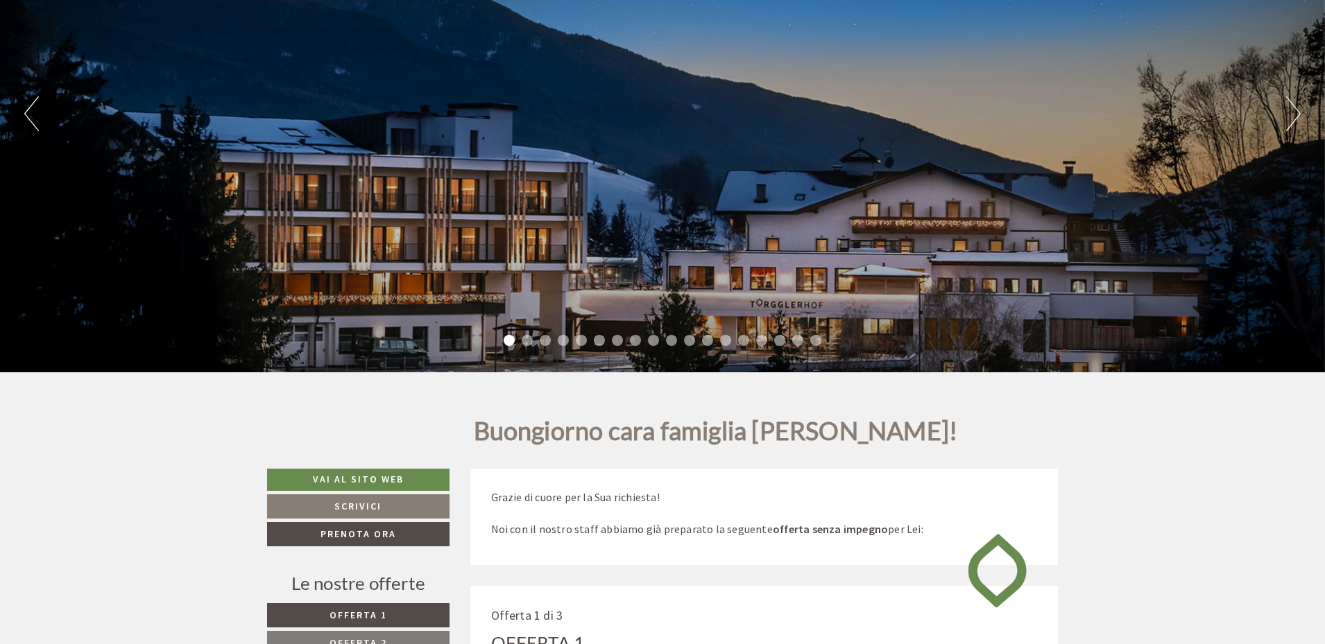
scroll to position [277, 0]
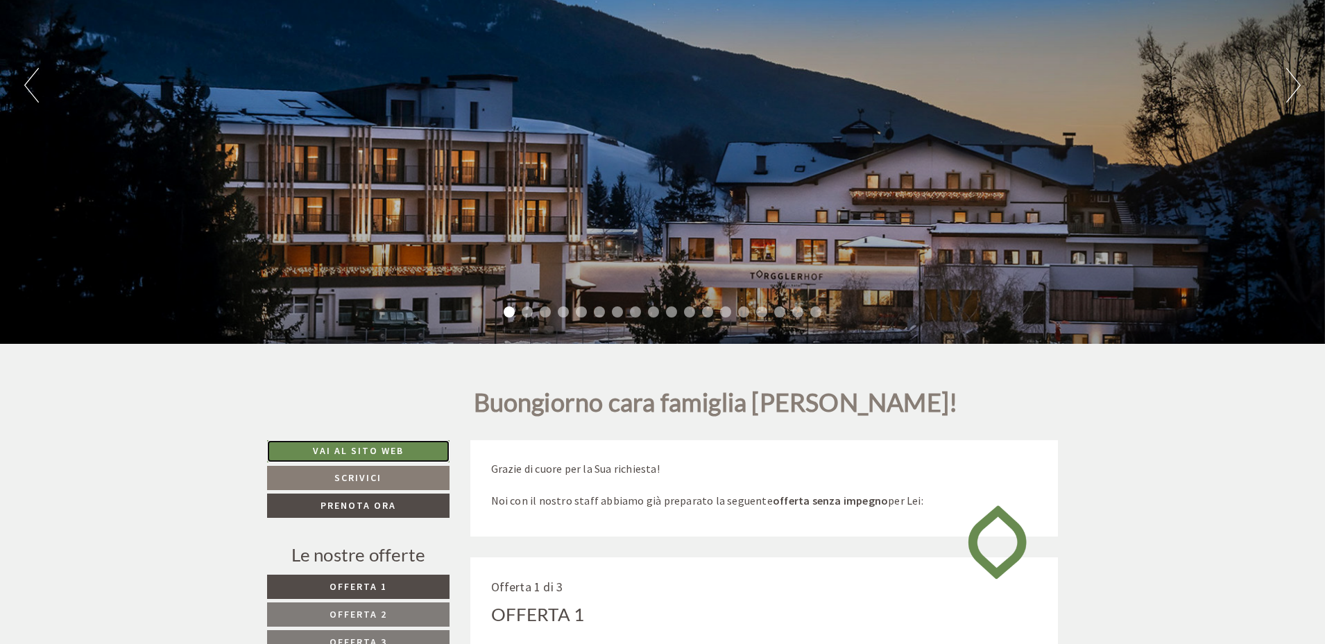
click at [360, 445] on link "Vai al sito web" at bounding box center [358, 451] width 182 height 22
